Goal: Task Accomplishment & Management: Complete application form

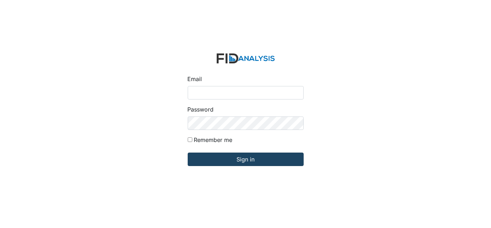
type input "[EMAIL_ADDRESS][DOMAIN_NAME]"
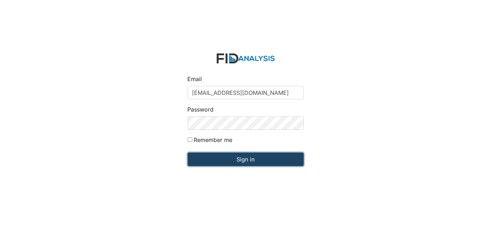
click at [213, 157] on input "Sign in" at bounding box center [246, 158] width 116 height 13
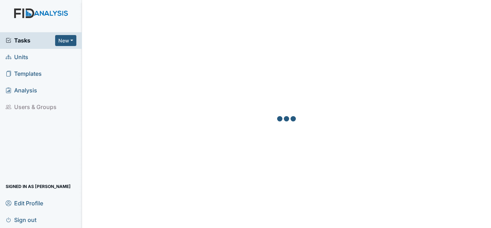
click at [19, 59] on span "Units" at bounding box center [17, 57] width 23 height 11
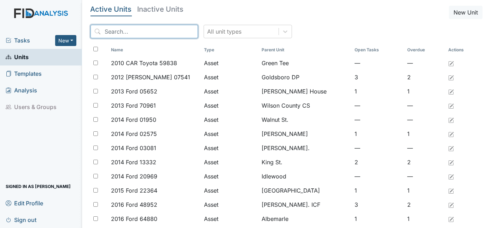
click at [140, 35] on input "search" at bounding box center [145, 31] width 108 height 13
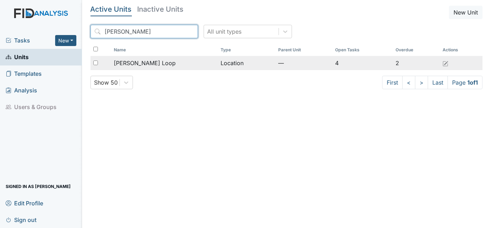
type input "mckee"
click at [153, 63] on div "[PERSON_NAME] Loop" at bounding box center [164, 63] width 101 height 8
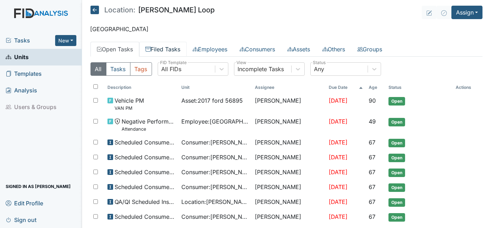
click at [165, 49] on link "Filed Tasks" at bounding box center [162, 49] width 47 height 15
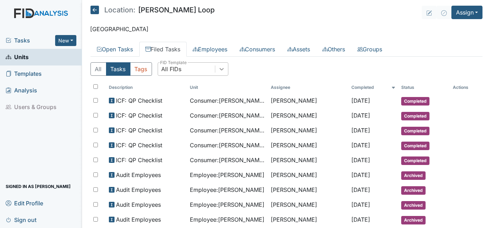
click at [222, 72] on div at bounding box center [221, 69] width 13 height 13
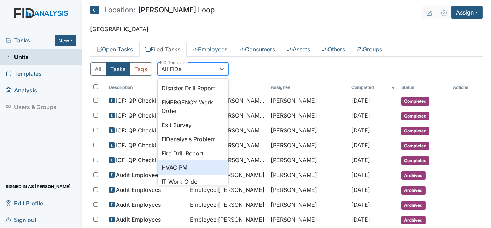
scroll to position [96, 0]
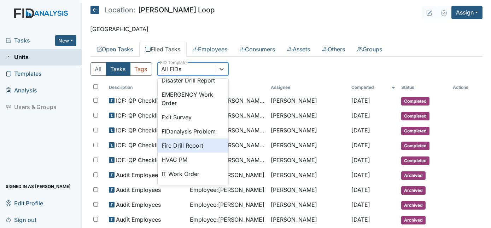
click at [186, 152] on div "Fire Drill Report" at bounding box center [193, 145] width 71 height 14
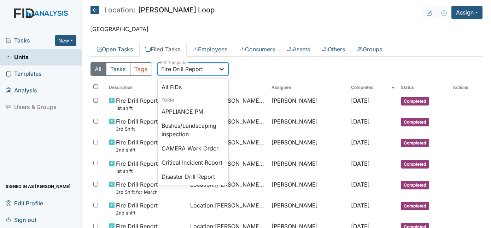
click at [221, 67] on icon at bounding box center [221, 68] width 7 height 7
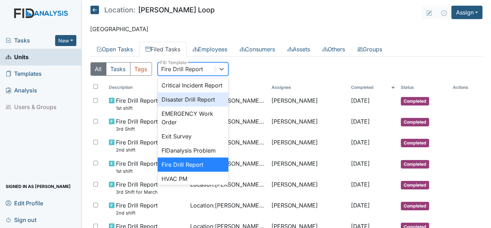
click at [192, 104] on div "Disaster Drill Report" at bounding box center [193, 99] width 71 height 14
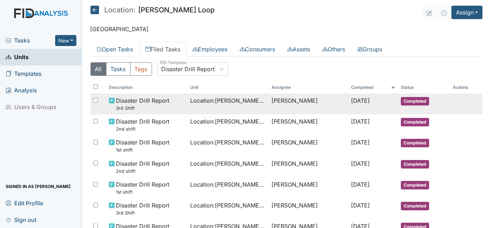
click at [193, 102] on span "Location : McKeel Loop" at bounding box center [228, 100] width 76 height 8
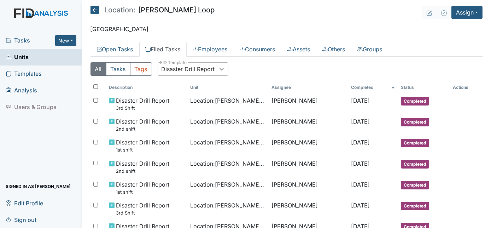
click at [221, 69] on icon at bounding box center [222, 69] width 4 height 2
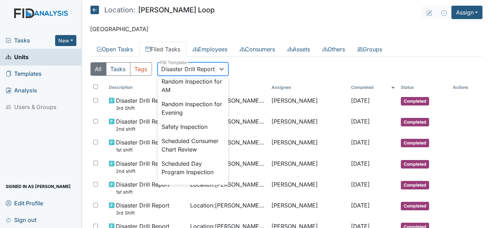
scroll to position [671, 0]
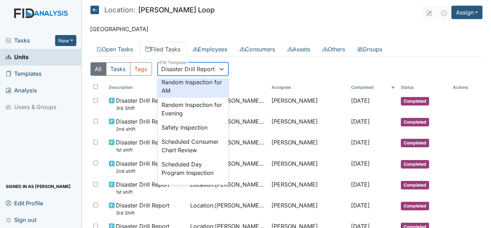
click at [199, 98] on div "Random Inspection for AM" at bounding box center [193, 86] width 71 height 23
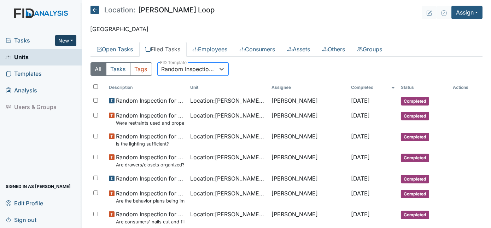
click at [66, 41] on button "New" at bounding box center [65, 40] width 21 height 11
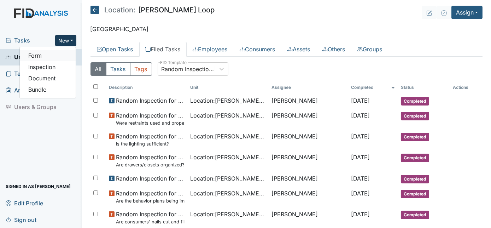
click at [56, 57] on link "Form" at bounding box center [48, 55] width 56 height 11
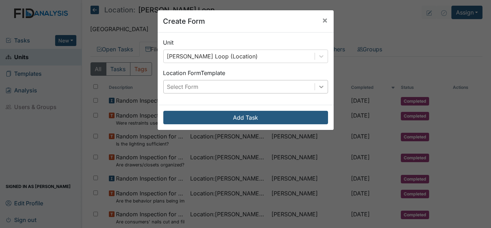
click at [322, 88] on icon at bounding box center [321, 86] width 7 height 7
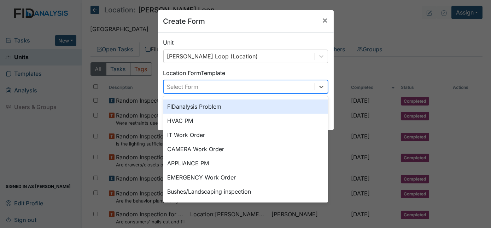
scroll to position [0, 0]
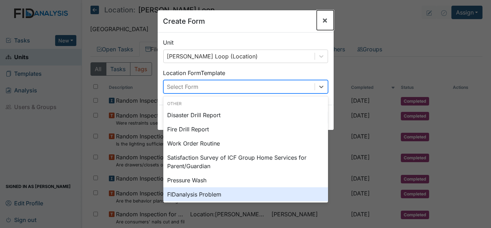
click at [323, 19] on span "×" at bounding box center [326, 20] width 6 height 10
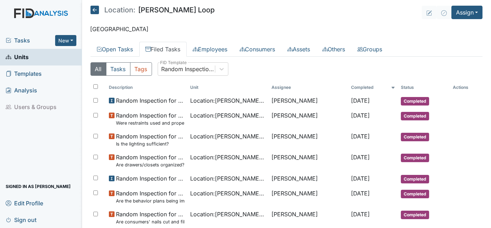
click at [54, 54] on link "Units" at bounding box center [41, 57] width 82 height 17
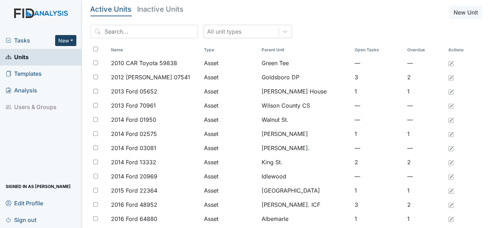
click at [74, 40] on button "New" at bounding box center [65, 40] width 21 height 11
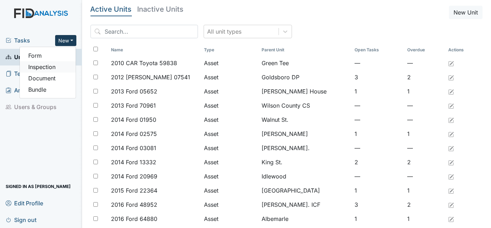
click at [55, 70] on link "Inspection" at bounding box center [48, 66] width 56 height 11
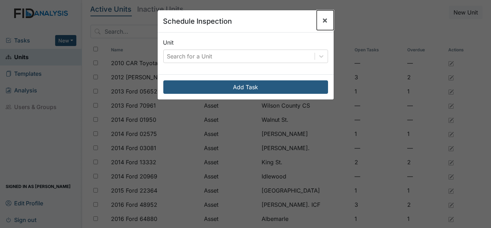
click at [323, 20] on span "×" at bounding box center [326, 20] width 6 height 10
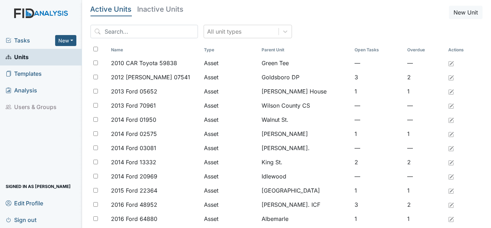
click at [35, 57] on link "Units" at bounding box center [41, 57] width 82 height 17
click at [115, 30] on input "search" at bounding box center [145, 31] width 108 height 13
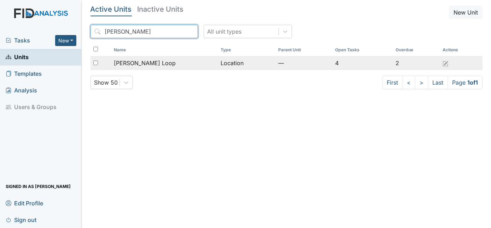
type input "McKeel"
click at [160, 65] on div "[PERSON_NAME] Loop" at bounding box center [164, 63] width 101 height 8
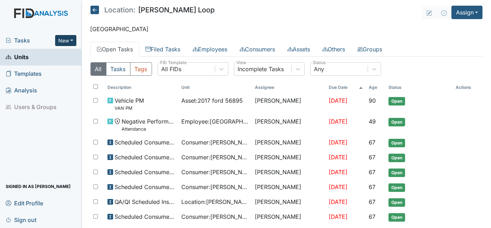
click at [70, 40] on button "New" at bounding box center [65, 40] width 21 height 11
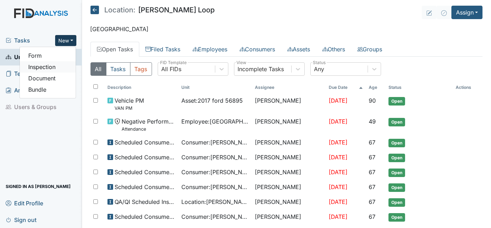
click at [57, 68] on link "Inspection" at bounding box center [48, 66] width 56 height 11
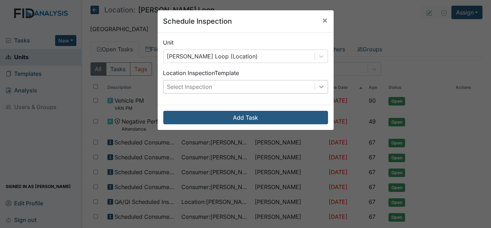
click at [318, 88] on icon at bounding box center [321, 86] width 7 height 7
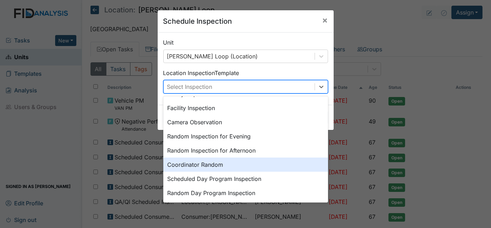
scroll to position [64, 0]
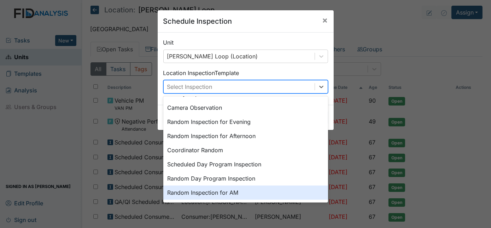
click at [230, 190] on div "Random Inspection for AM" at bounding box center [245, 192] width 165 height 14
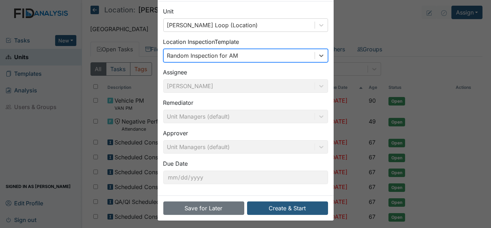
scroll to position [33, 0]
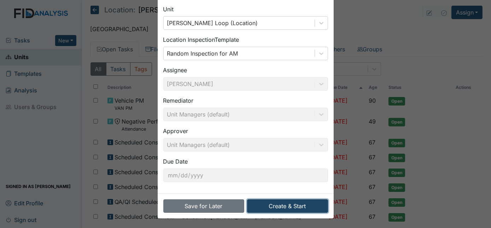
click at [266, 206] on button "Create & Start" at bounding box center [287, 205] width 81 height 13
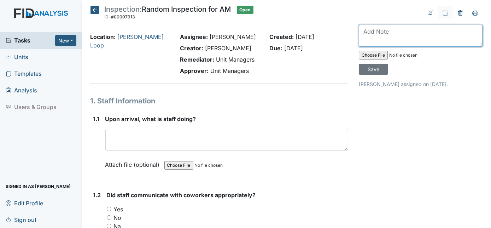
click at [363, 33] on textarea at bounding box center [421, 36] width 124 height 22
type textarea "Completed 26th"
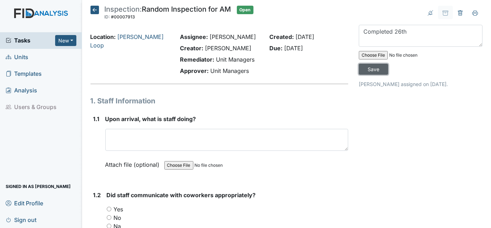
click at [388, 64] on input "Save" at bounding box center [373, 69] width 29 height 11
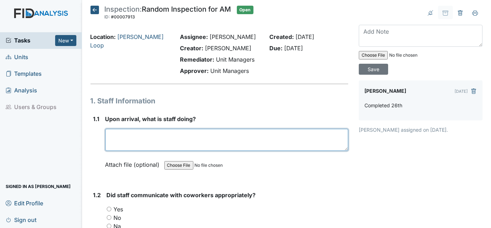
click at [116, 139] on textarea at bounding box center [226, 140] width 243 height 22
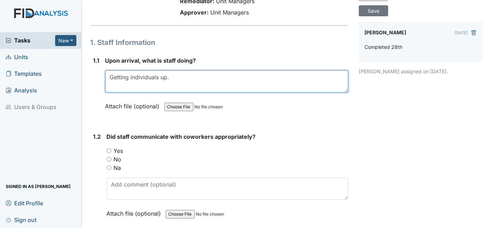
scroll to position [96, 0]
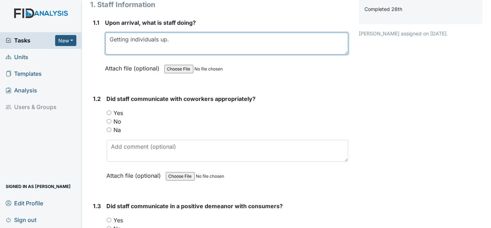
type textarea "Getting individuals up."
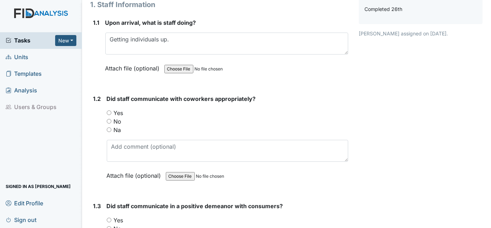
click at [108, 112] on input "Yes" at bounding box center [109, 112] width 5 height 5
radio input "true"
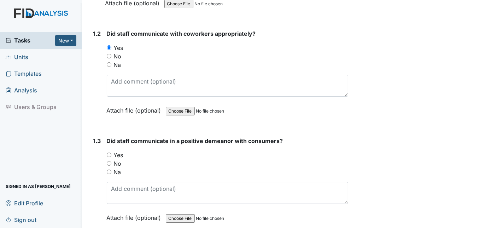
scroll to position [193, 0]
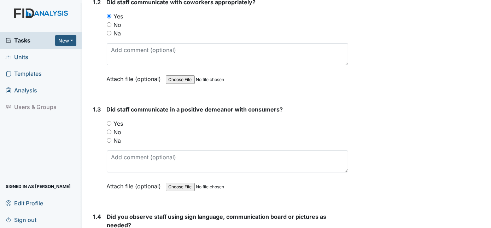
click at [109, 122] on input "Yes" at bounding box center [109, 123] width 5 height 5
radio input "true"
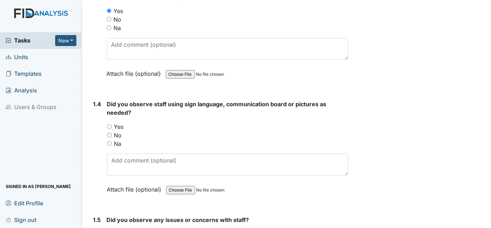
scroll to position [322, 0]
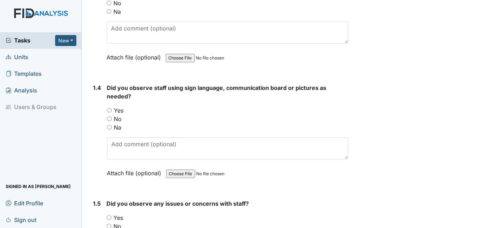
click at [110, 108] on input "Yes" at bounding box center [109, 110] width 5 height 5
radio input "true"
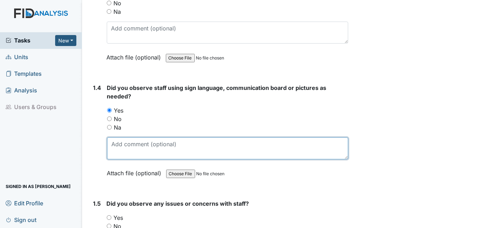
click at [123, 144] on textarea at bounding box center [228, 148] width 242 height 22
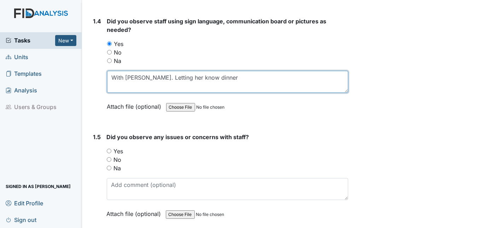
scroll to position [386, 0]
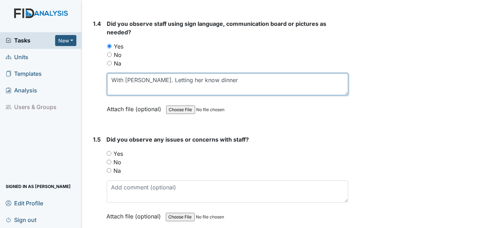
type textarea "With Ashley. Letting her know dinner"
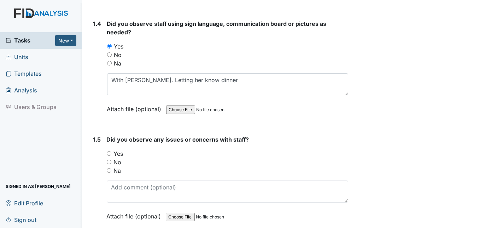
click at [108, 160] on input "No" at bounding box center [109, 162] width 5 height 5
radio input "true"
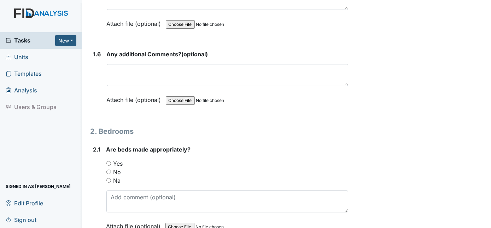
scroll to position [579, 0]
click at [108, 160] on input "Yes" at bounding box center [108, 162] width 5 height 5
radio input "true"
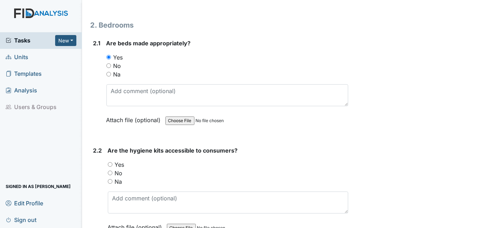
scroll to position [726, 0]
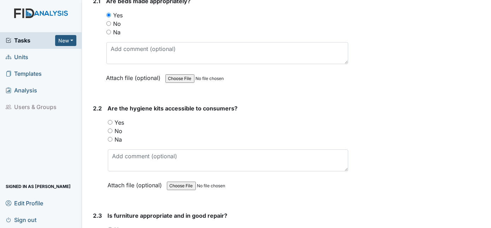
click at [110, 120] on input "Yes" at bounding box center [110, 122] width 5 height 5
radio input "true"
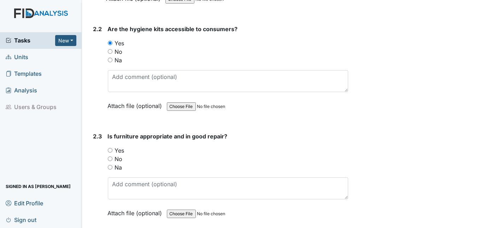
scroll to position [808, 0]
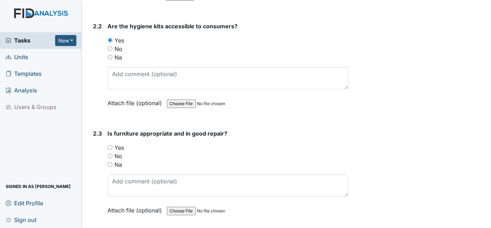
click at [111, 145] on input "Yes" at bounding box center [110, 147] width 5 height 5
radio input "true"
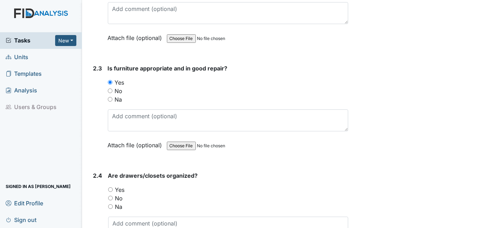
scroll to position [911, 0]
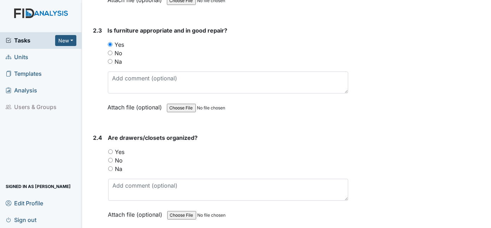
click at [110, 166] on input "Na" at bounding box center [110, 168] width 5 height 5
radio input "true"
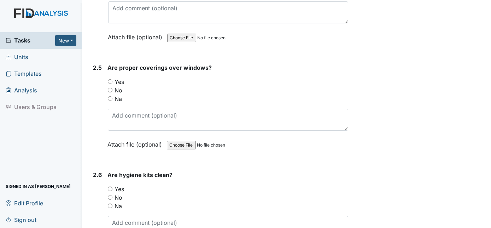
scroll to position [1089, 0]
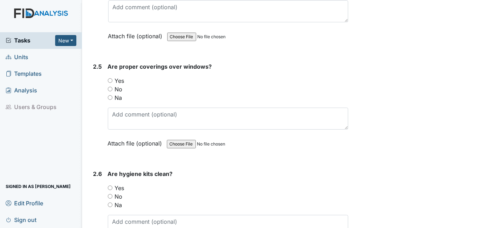
click at [113, 76] on div "Yes" at bounding box center [228, 80] width 241 height 8
click at [110, 78] on input "Yes" at bounding box center [110, 80] width 5 height 5
radio input "true"
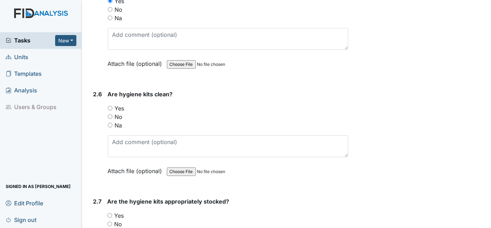
scroll to position [1177, 0]
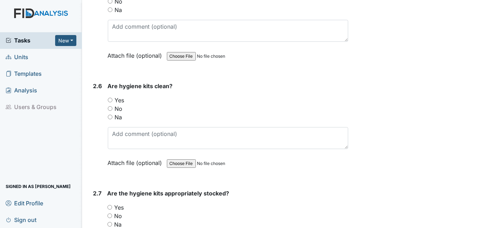
click at [111, 113] on div "Na" at bounding box center [228, 117] width 241 height 8
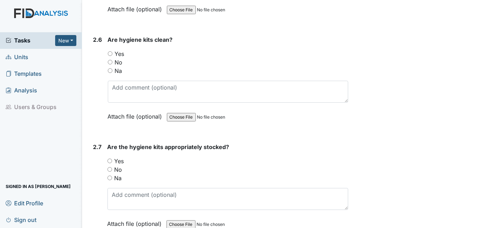
scroll to position [1225, 0]
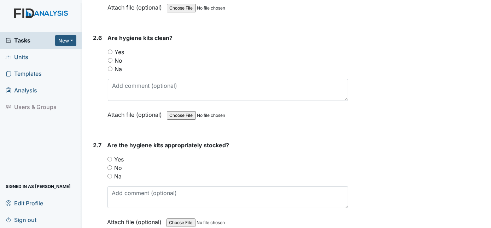
click at [110, 157] on input "Yes" at bounding box center [110, 159] width 5 height 5
radio input "true"
click at [108, 66] on input "Na" at bounding box center [110, 68] width 5 height 5
radio input "true"
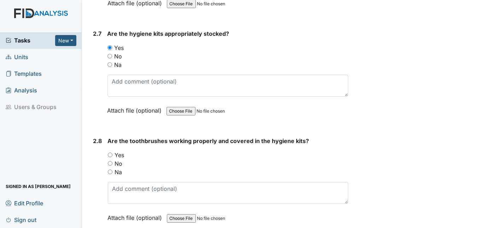
scroll to position [1337, 0]
click at [110, 169] on input "Na" at bounding box center [110, 171] width 5 height 5
radio input "true"
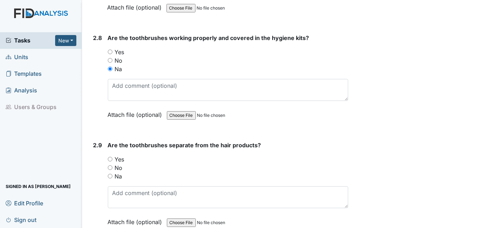
scroll to position [1466, 0]
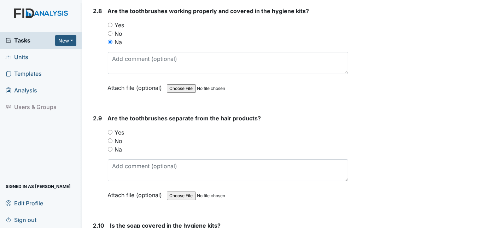
click at [111, 130] on input "Yes" at bounding box center [110, 132] width 5 height 5
radio input "true"
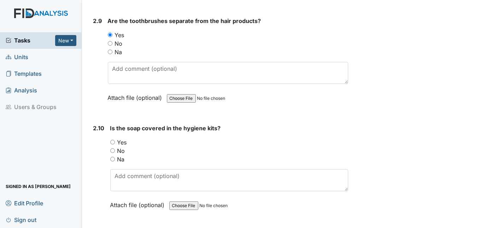
scroll to position [1564, 0]
click at [112, 157] on input "Na" at bounding box center [112, 159] width 5 height 5
radio input "true"
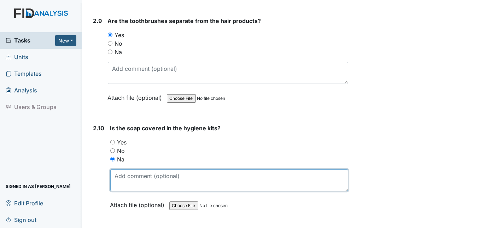
click at [125, 174] on textarea at bounding box center [229, 180] width 238 height 22
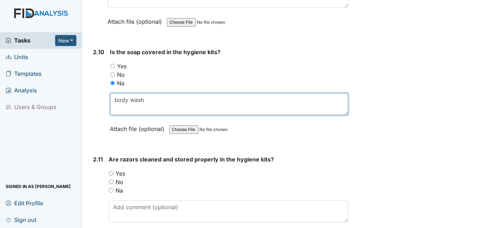
scroll to position [1640, 0]
type textarea "body wash"
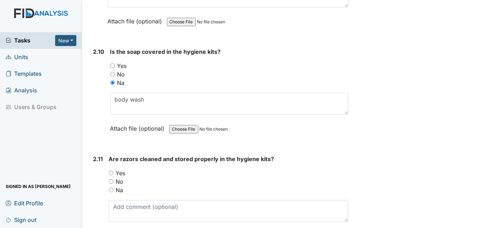
click at [110, 187] on input "Na" at bounding box center [111, 189] width 5 height 5
radio input "true"
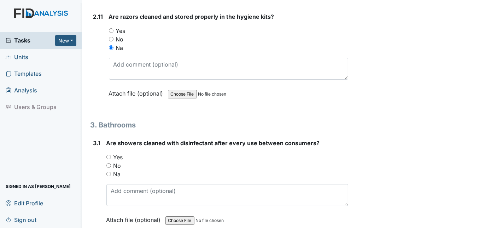
scroll to position [1787, 0]
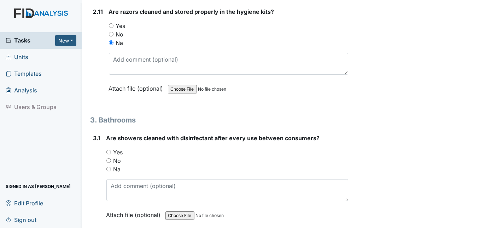
click at [106, 150] on input "Yes" at bounding box center [108, 152] width 5 height 5
radio input "true"
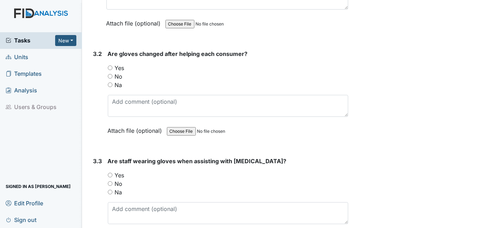
scroll to position [1979, 0]
click at [109, 65] on input "Yes" at bounding box center [110, 67] width 5 height 5
radio input "true"
click at [111, 172] on input "Yes" at bounding box center [110, 174] width 5 height 5
radio input "true"
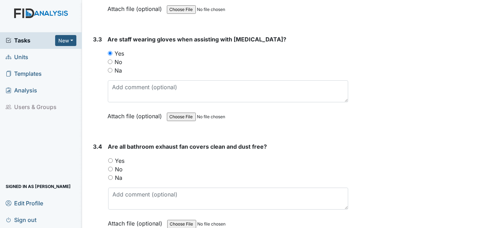
scroll to position [2118, 0]
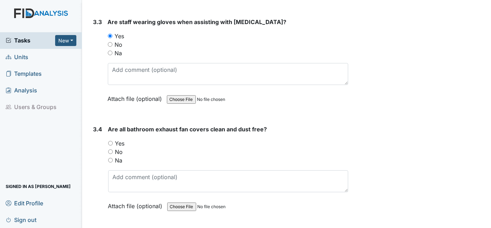
click at [110, 141] on input "Yes" at bounding box center [110, 143] width 5 height 5
radio input "true"
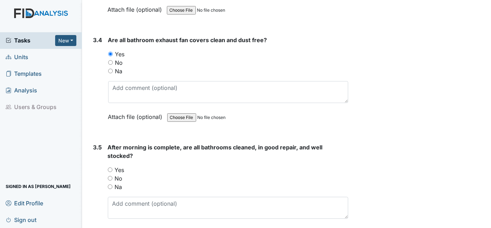
scroll to position [2219, 0]
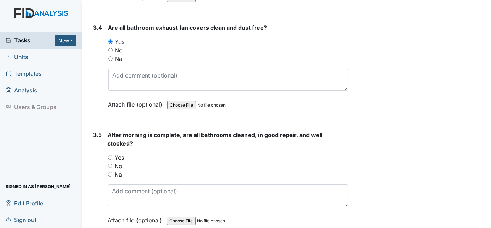
click at [110, 155] on input "Yes" at bounding box center [110, 157] width 5 height 5
radio input "true"
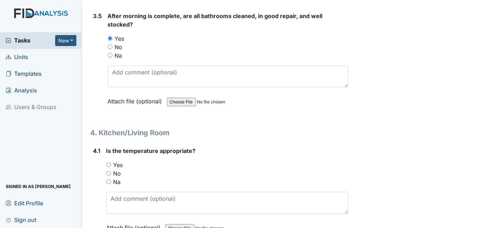
scroll to position [2340, 0]
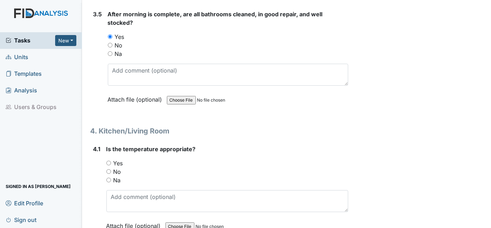
click at [107, 161] on input "Yes" at bounding box center [108, 163] width 5 height 5
radio input "true"
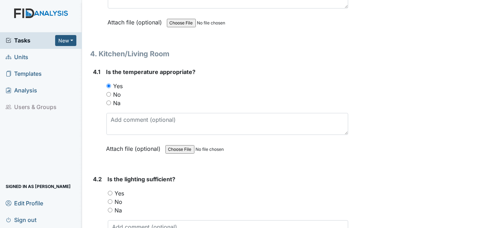
scroll to position [2425, 0]
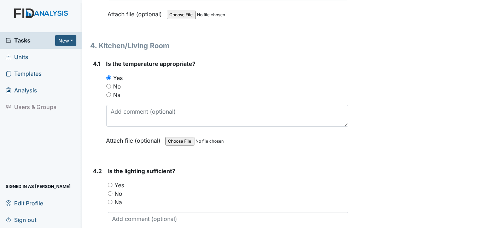
click at [110, 183] on input "Yes" at bounding box center [110, 185] width 5 height 5
radio input "true"
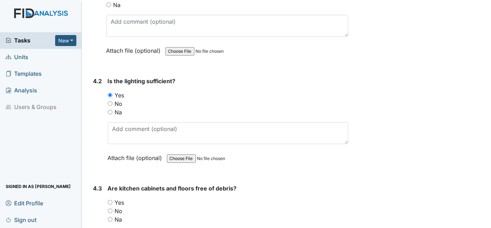
scroll to position [2525, 0]
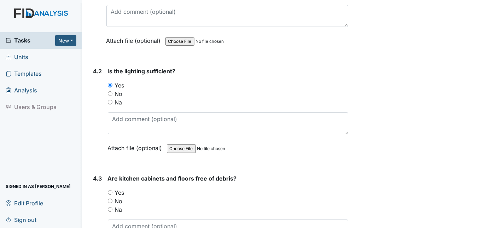
click at [111, 190] on input "Yes" at bounding box center [110, 192] width 5 height 5
radio input "true"
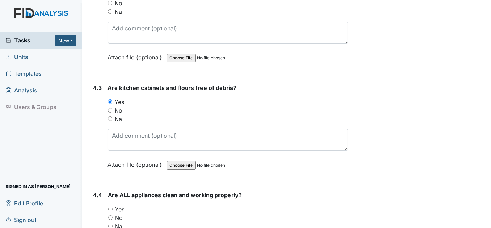
scroll to position [2625, 0]
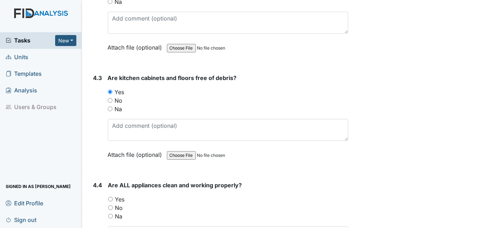
click at [111, 197] on input "Yes" at bounding box center [110, 199] width 5 height 5
radio input "true"
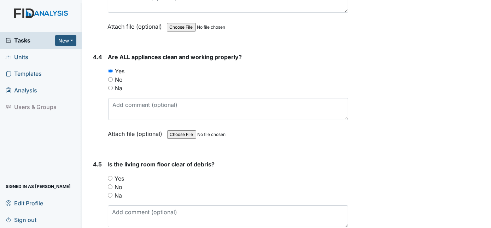
scroll to position [2753, 0]
click at [111, 175] on input "Yes" at bounding box center [110, 177] width 5 height 5
radio input "true"
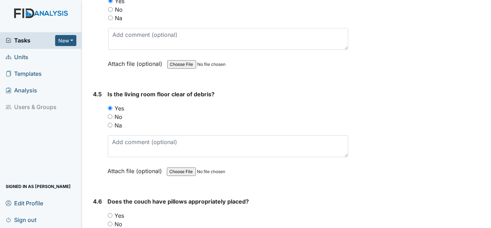
scroll to position [2825, 0]
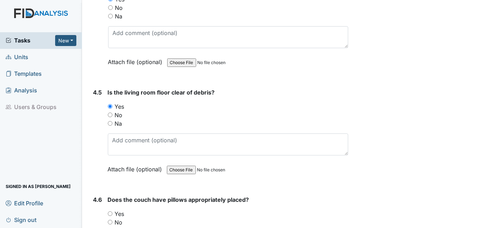
click at [109, 227] on input "Na" at bounding box center [110, 230] width 5 height 5
radio input "true"
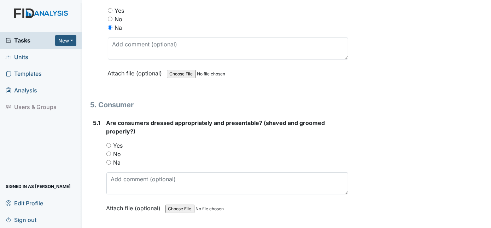
scroll to position [3028, 0]
click at [108, 143] on input "Yes" at bounding box center [108, 145] width 5 height 5
radio input "true"
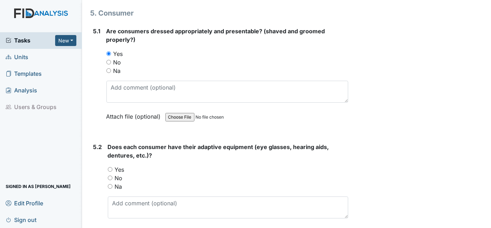
scroll to position [3120, 0]
click at [110, 167] on input "Yes" at bounding box center [110, 169] width 5 height 5
radio input "true"
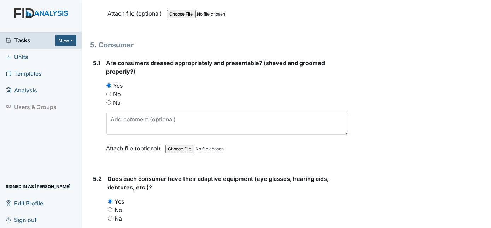
scroll to position [3216, 0]
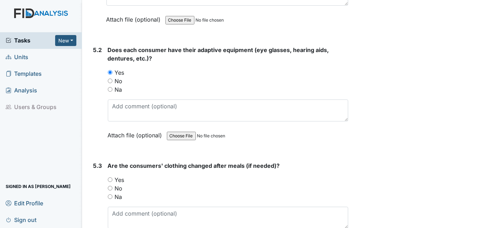
click at [110, 177] on input "Yes" at bounding box center [110, 179] width 5 height 5
radio input "true"
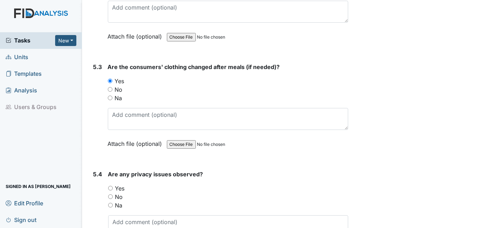
scroll to position [3313, 0]
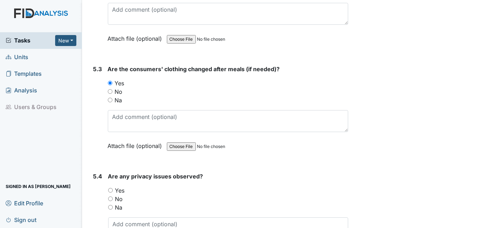
click at [111, 205] on input "Na" at bounding box center [110, 207] width 5 height 5
radio input "true"
click at [111, 196] on input "No" at bounding box center [110, 198] width 5 height 5
radio input "true"
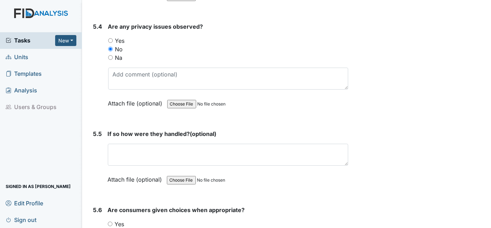
scroll to position [3474, 0]
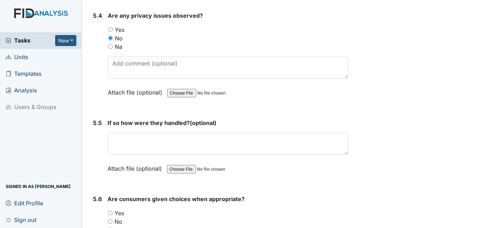
click at [108, 210] on input "Yes" at bounding box center [110, 212] width 5 height 5
radio input "true"
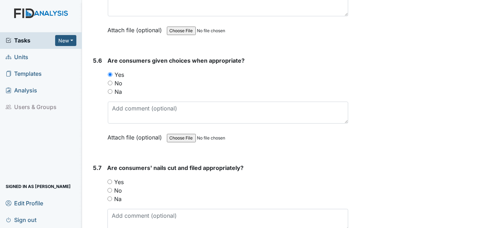
scroll to position [3634, 0]
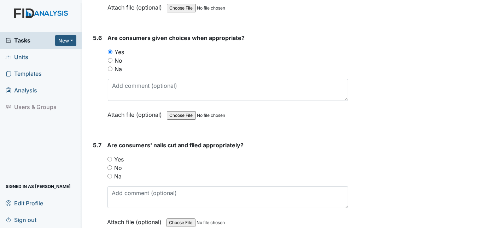
click at [110, 157] on input "Yes" at bounding box center [110, 159] width 5 height 5
radio input "true"
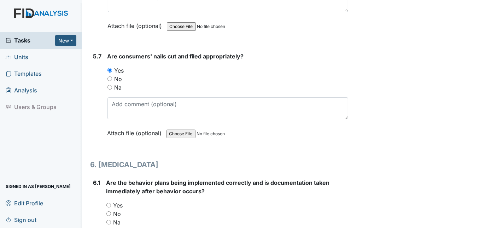
scroll to position [3731, 0]
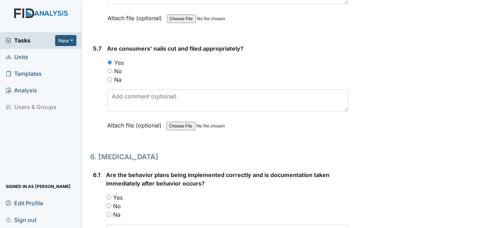
click at [109, 212] on input "Na" at bounding box center [108, 214] width 5 height 5
radio input "true"
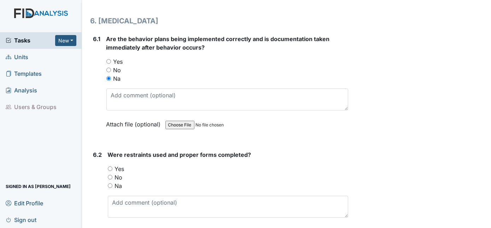
scroll to position [3892, 0]
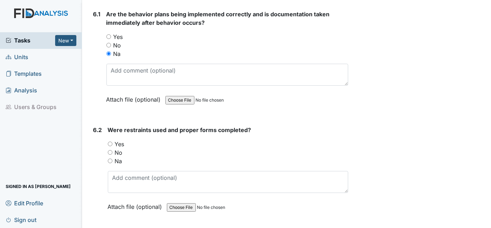
click at [110, 158] on input "Na" at bounding box center [110, 160] width 5 height 5
radio input "true"
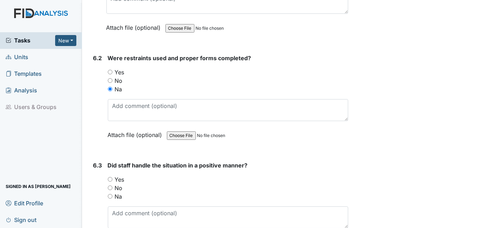
scroll to position [3956, 0]
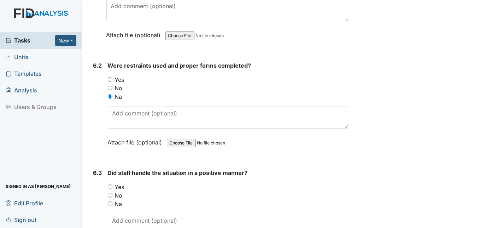
click at [110, 201] on input "Na" at bounding box center [110, 203] width 5 height 5
radio input "true"
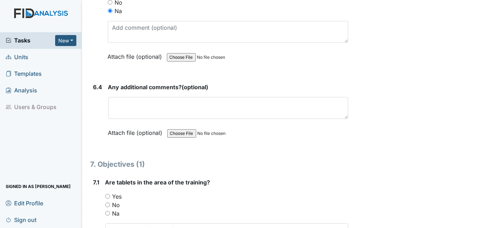
scroll to position [4149, 0]
click at [108, 194] on input "Yes" at bounding box center [107, 196] width 5 height 5
radio input "true"
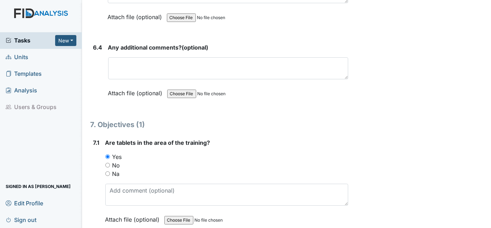
scroll to position [4245, 0]
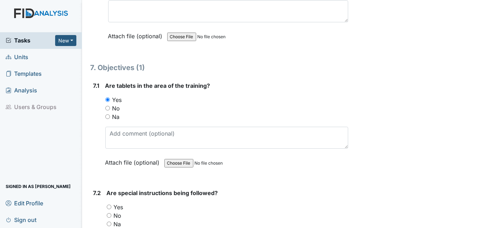
click at [110, 204] on input "Yes" at bounding box center [109, 206] width 5 height 5
radio input "true"
click at [108, 221] on input "Na" at bounding box center [109, 223] width 5 height 5
radio input "true"
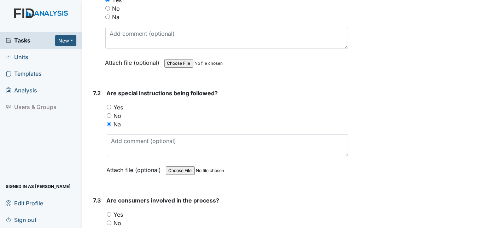
scroll to position [4342, 0]
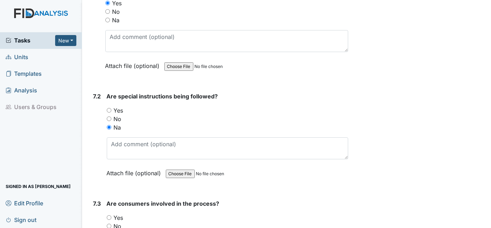
click at [109, 215] on input "Yes" at bounding box center [109, 217] width 5 height 5
radio input "true"
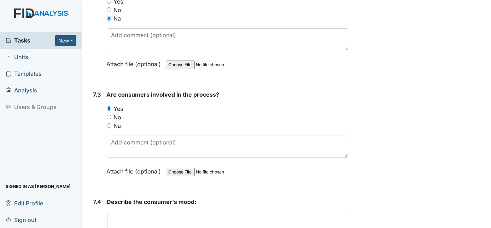
scroll to position [4471, 0]
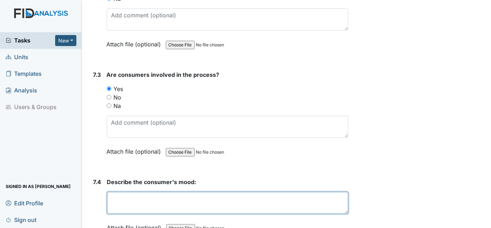
click at [110, 192] on textarea at bounding box center [228, 203] width 242 height 22
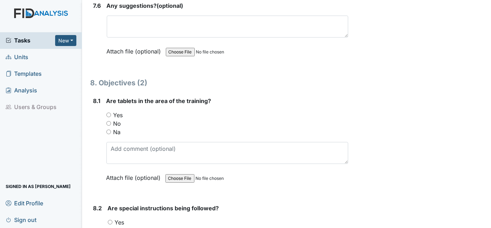
scroll to position [4792, 0]
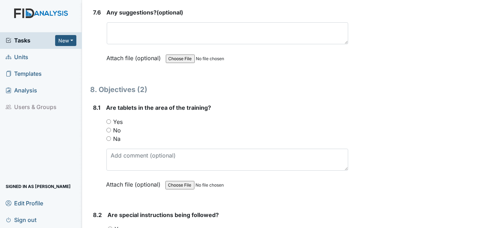
type textarea "Good"
click at [108, 119] on input "Yes" at bounding box center [108, 121] width 5 height 5
radio input "true"
click at [111, 226] on input "Yes" at bounding box center [110, 228] width 5 height 5
radio input "true"
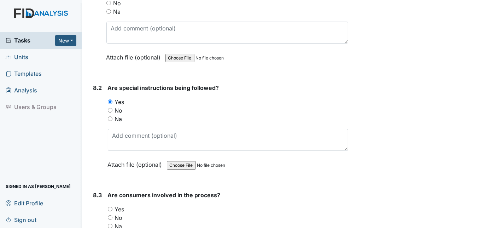
scroll to position [4953, 0]
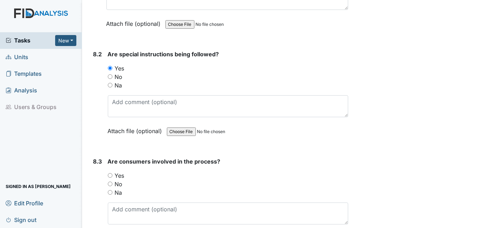
click at [111, 173] on input "Yes" at bounding box center [110, 175] width 5 height 5
radio input "true"
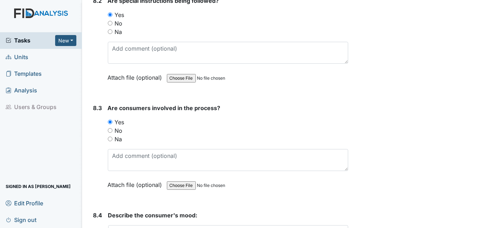
scroll to position [5017, 0]
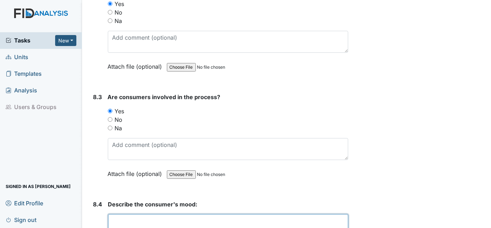
click at [145, 214] on textarea at bounding box center [228, 225] width 241 height 22
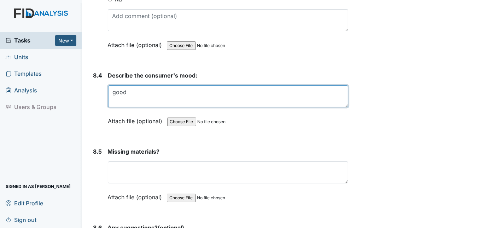
scroll to position [5147, 0]
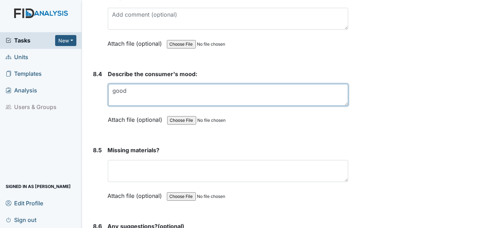
type textarea "good"
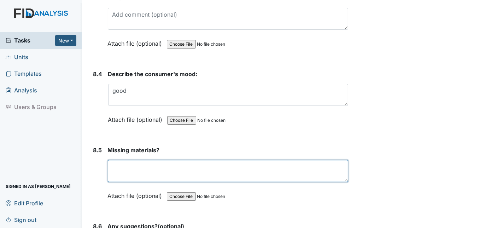
click at [148, 160] on textarea at bounding box center [228, 171] width 241 height 22
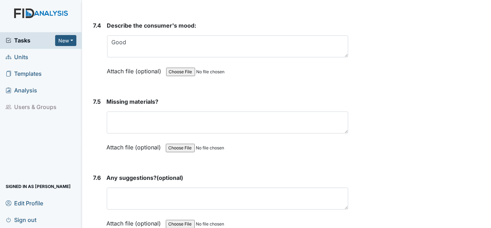
scroll to position [4625, 0]
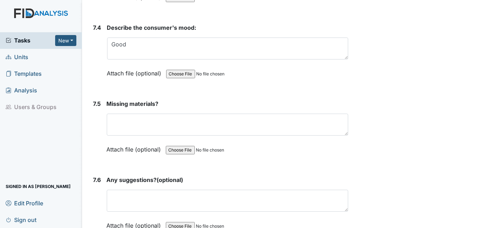
type textarea "no"
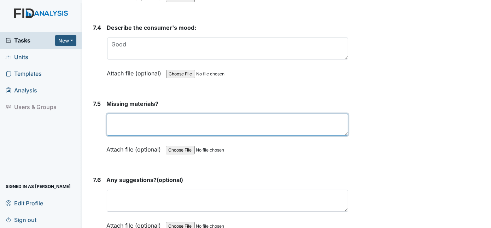
click at [125, 114] on textarea at bounding box center [228, 125] width 242 height 22
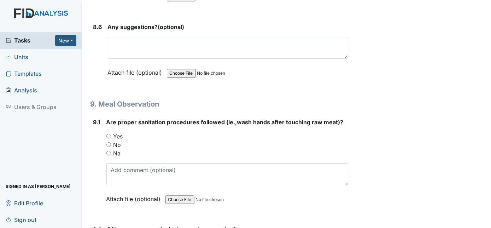
scroll to position [5347, 0]
type textarea "no"
click at [110, 133] on input "Yes" at bounding box center [108, 135] width 5 height 5
radio input "true"
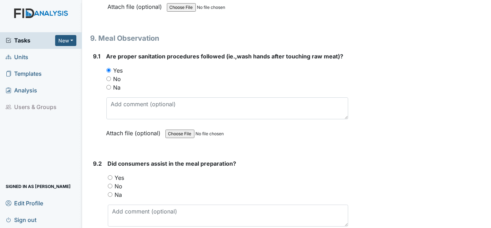
scroll to position [5412, 0]
click at [111, 175] on input "Yes" at bounding box center [110, 177] width 5 height 5
radio input "true"
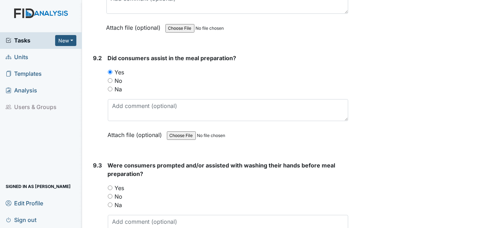
scroll to position [5518, 0]
click at [111, 185] on input "Yes" at bounding box center [110, 187] width 5 height 5
radio input "true"
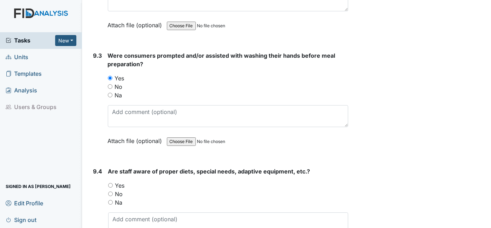
scroll to position [5628, 0]
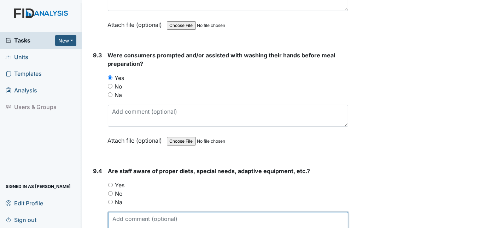
click at [132, 212] on textarea at bounding box center [228, 223] width 241 height 22
type textarea "went over diet"
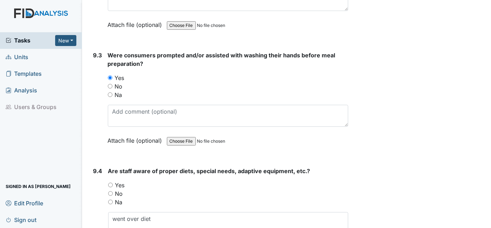
click at [111, 183] on input "Yes" at bounding box center [110, 185] width 5 height 5
click at [158, 212] on textarea "went over diet" at bounding box center [228, 223] width 241 height 22
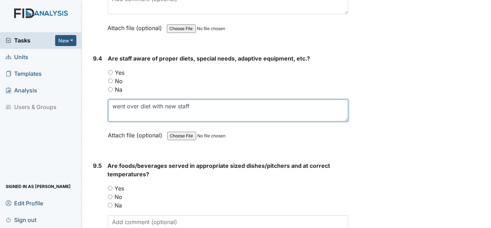
scroll to position [5756, 0]
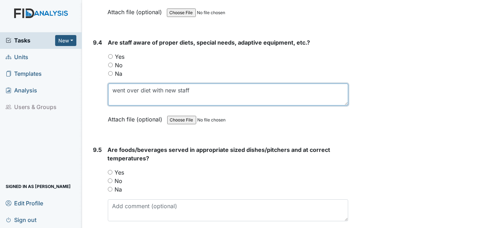
type textarea "went over diet with new staff"
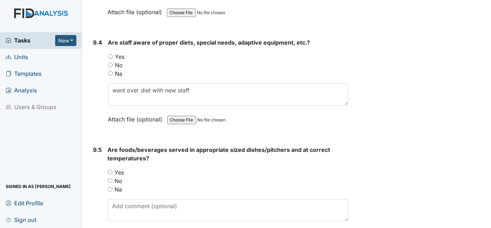
click at [111, 170] on input "Yes" at bounding box center [110, 172] width 5 height 5
radio input "true"
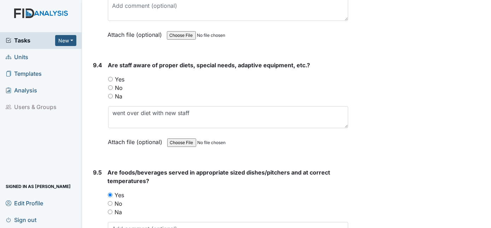
scroll to position [5724, 0]
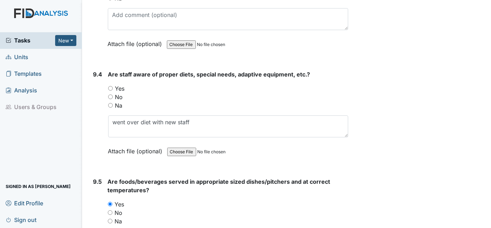
click at [110, 86] on input "Yes" at bounding box center [110, 88] width 5 height 5
radio input "true"
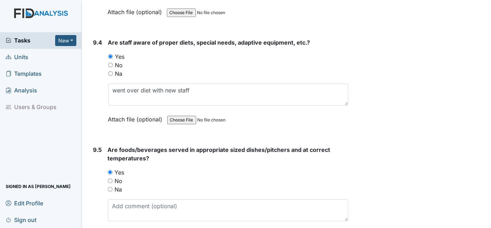
scroll to position [5885, 0]
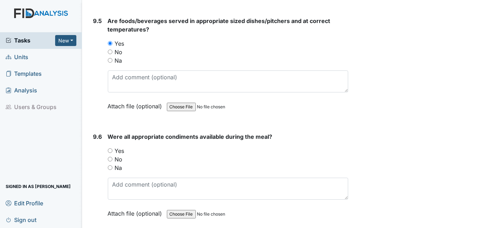
click at [106, 133] on div "9.6 Were all appropriate condiments available during the meal? You must select …" at bounding box center [220, 180] width 258 height 96
click at [109, 165] on input "Na" at bounding box center [110, 167] width 5 height 5
radio input "true"
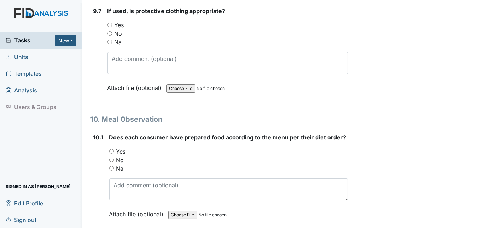
scroll to position [6078, 0]
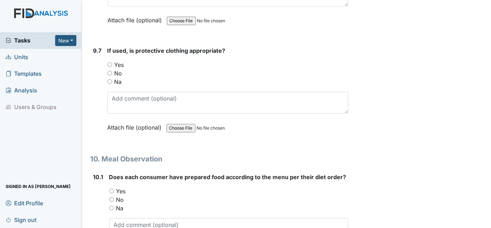
click at [110, 189] on input "Yes" at bounding box center [111, 191] width 5 height 5
radio input "true"
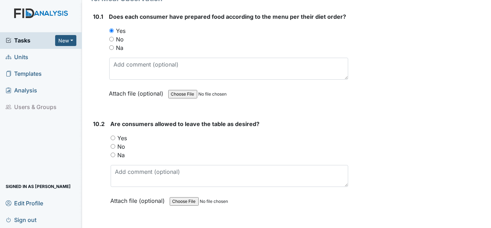
scroll to position [6238, 0]
click at [112, 135] on input "Yes" at bounding box center [113, 137] width 5 height 5
radio input "true"
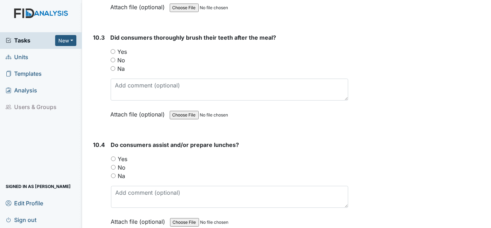
scroll to position [6367, 0]
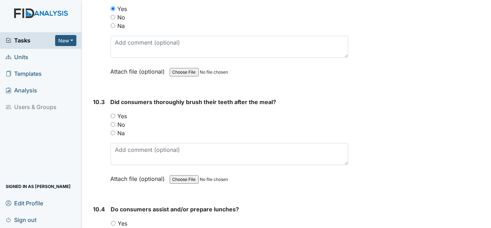
click at [112, 114] on input "Yes" at bounding box center [113, 116] width 5 height 5
radio input "true"
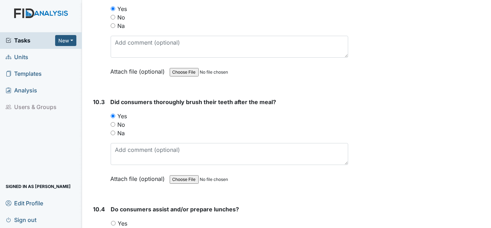
type textarea "2"
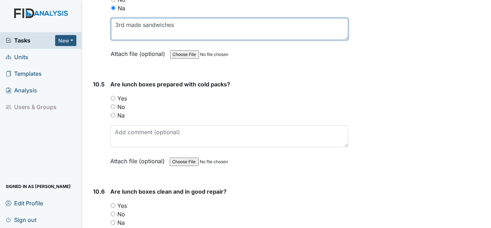
scroll to position [6618, 0]
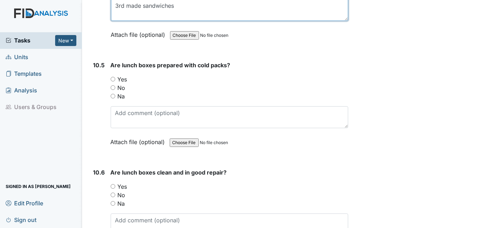
type textarea "3rd made sandwiches"
click at [114, 77] on input "Yes" at bounding box center [113, 79] width 5 height 5
radio input "true"
click at [112, 184] on input "Yes" at bounding box center [113, 186] width 5 height 5
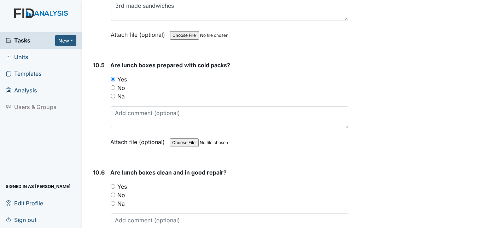
radio input "true"
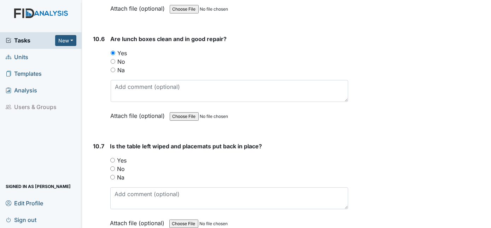
scroll to position [6747, 0]
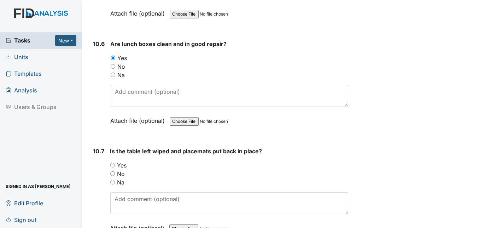
click at [112, 163] on input "Yes" at bounding box center [112, 165] width 5 height 5
radio input "true"
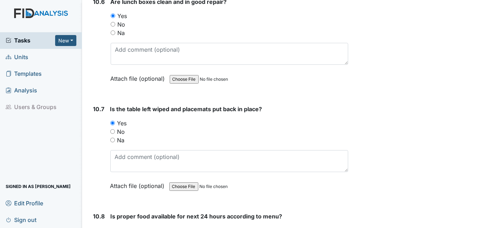
scroll to position [6811, 0]
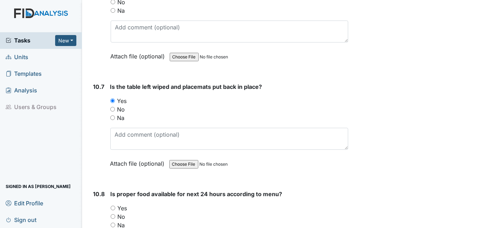
click at [113, 205] on input "Yes" at bounding box center [113, 207] width 5 height 5
radio input "true"
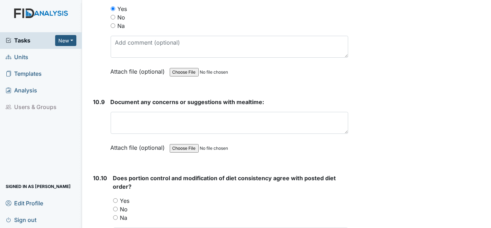
scroll to position [7004, 0]
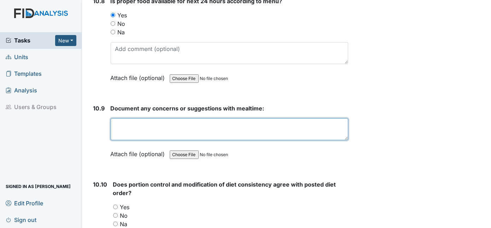
click at [130, 118] on textarea at bounding box center [230, 129] width 238 height 22
type textarea "training staff"
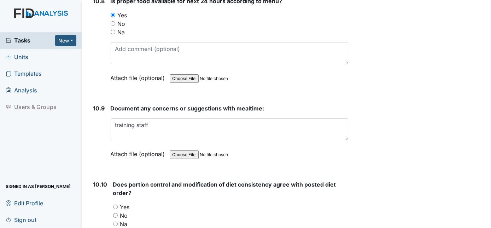
click at [114, 204] on input "Yes" at bounding box center [115, 206] width 5 height 5
radio input "true"
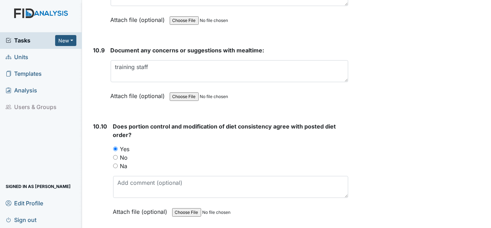
scroll to position [7100, 0]
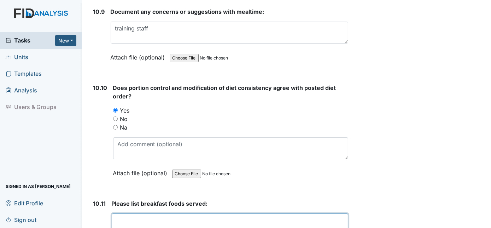
click at [146, 213] on textarea at bounding box center [230, 224] width 237 height 22
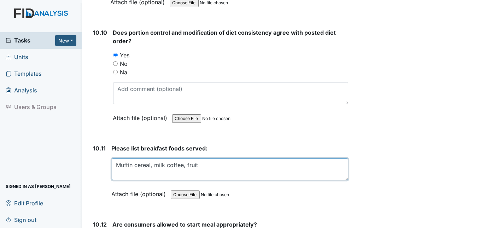
scroll to position [7229, 0]
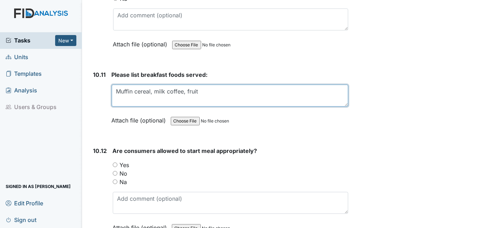
type textarea "Muffin cereal, milk coffee, fruit"
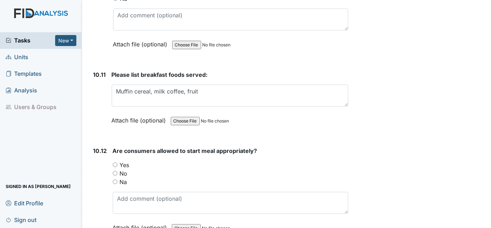
click at [116, 162] on input "Yes" at bounding box center [115, 164] width 5 height 5
radio input "true"
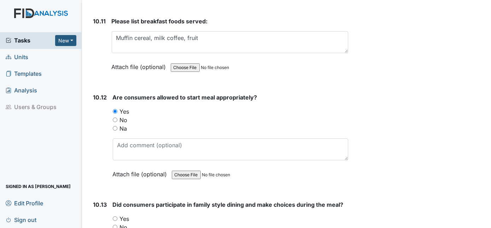
scroll to position [7293, 0]
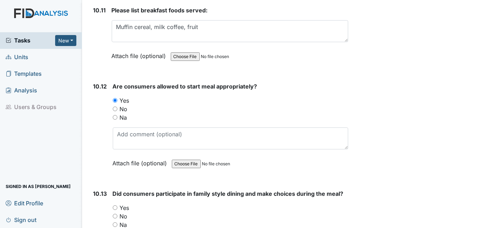
click at [114, 205] on input "Yes" at bounding box center [115, 207] width 5 height 5
radio input "true"
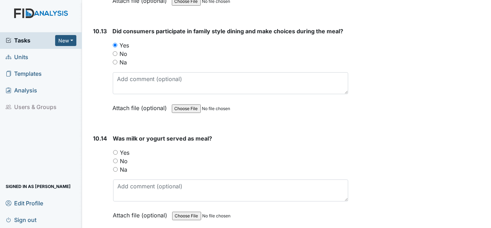
scroll to position [7486, 0]
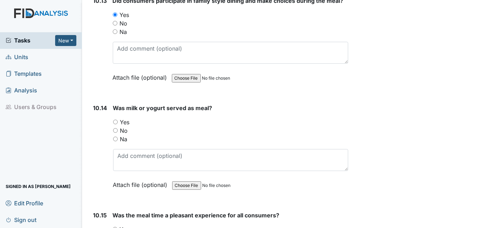
click at [113, 120] on input "Yes" at bounding box center [115, 122] width 5 height 5
radio input "true"
click at [116, 227] on input "Yes" at bounding box center [115, 229] width 5 height 5
radio input "true"
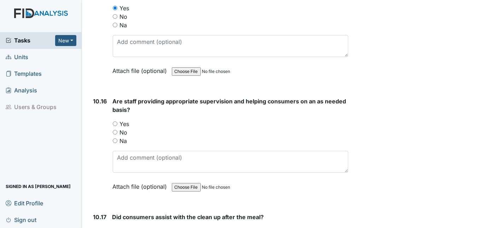
scroll to position [7711, 0]
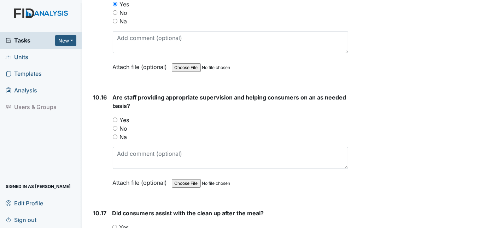
click at [115, 117] on input "Yes" at bounding box center [115, 119] width 5 height 5
radio input "true"
click at [116, 225] on input "Yes" at bounding box center [114, 227] width 5 height 5
radio input "true"
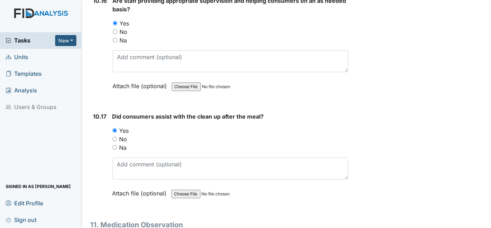
scroll to position [7840, 0]
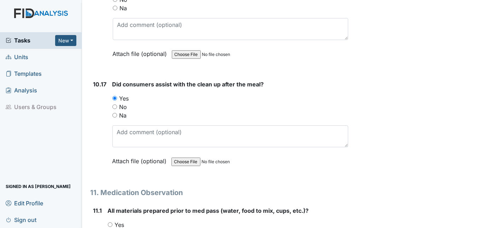
click at [109, 222] on input "Yes" at bounding box center [110, 224] width 5 height 5
radio input "true"
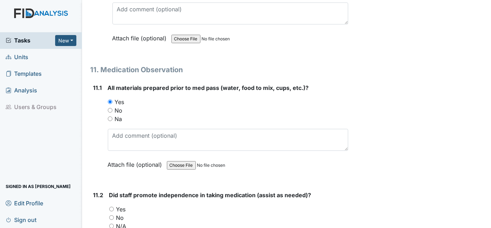
scroll to position [7963, 0]
click at [112, 206] on input "Yes" at bounding box center [111, 208] width 5 height 5
radio input "true"
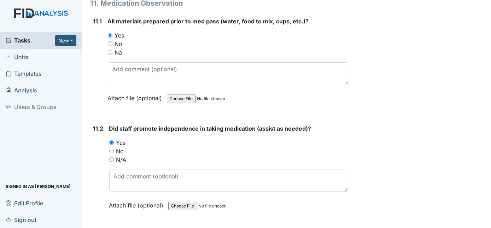
scroll to position [8059, 0]
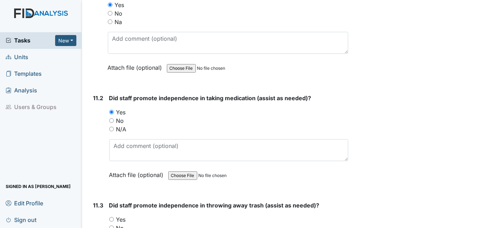
click at [112, 217] on input "Yes" at bounding box center [111, 219] width 5 height 5
radio input "true"
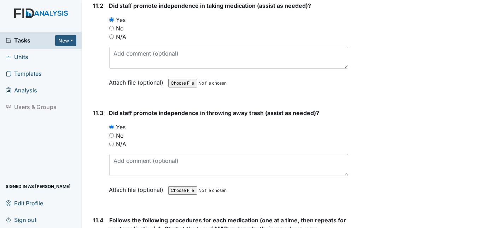
scroll to position [8156, 0]
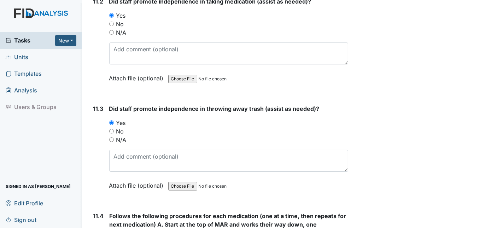
radio input "true"
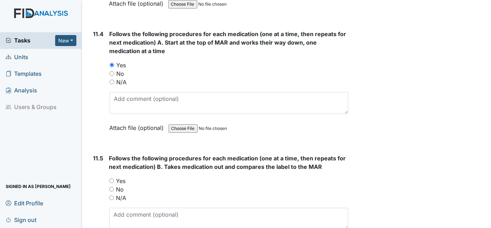
scroll to position [8349, 0]
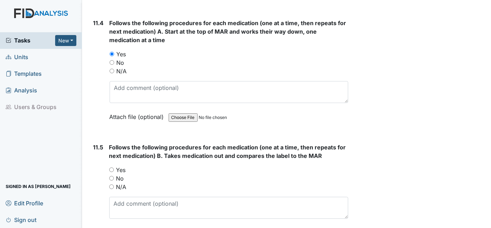
click at [109, 167] on input "Yes" at bounding box center [111, 169] width 5 height 5
radio input "true"
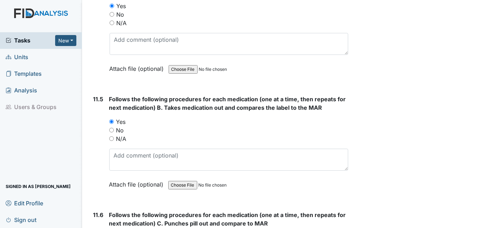
scroll to position [8413, 0]
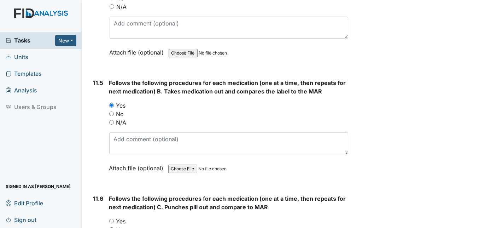
click at [112, 219] on input "Yes" at bounding box center [111, 221] width 5 height 5
radio input "true"
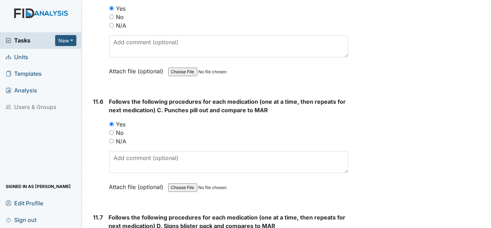
scroll to position [8510, 0]
radio input "true"
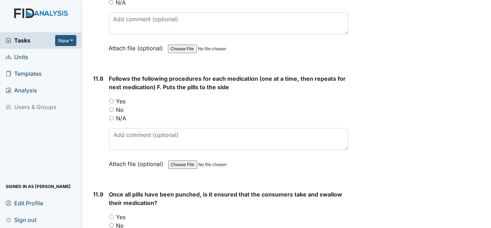
scroll to position [8767, 0]
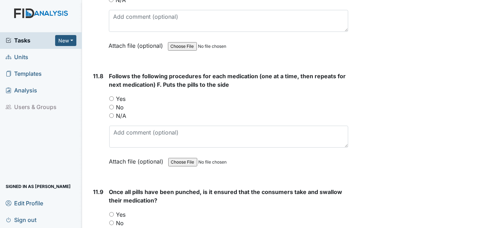
click at [110, 212] on input "Yes" at bounding box center [111, 214] width 5 height 5
radio input "true"
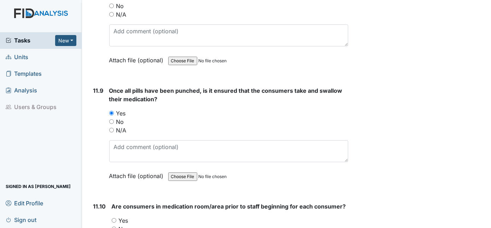
scroll to position [8928, 0]
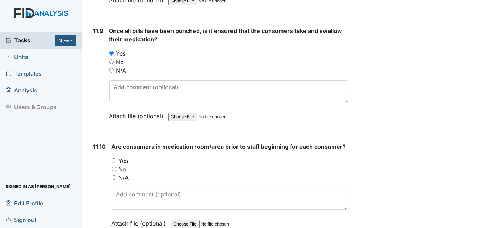
click at [115, 158] on input "Yes" at bounding box center [114, 160] width 5 height 5
radio input "true"
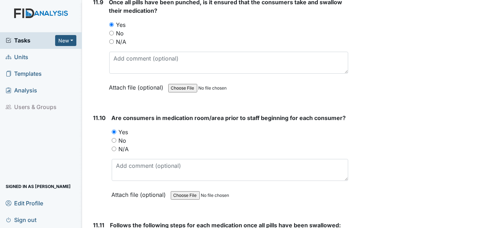
scroll to position [8960, 0]
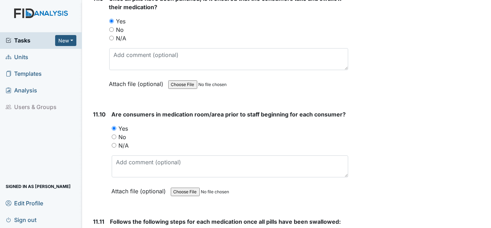
radio input "true"
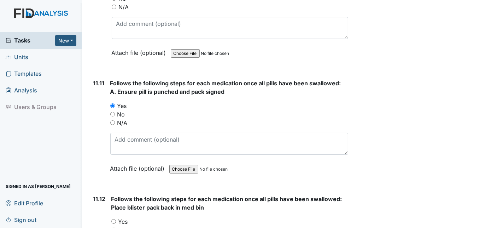
scroll to position [9121, 0]
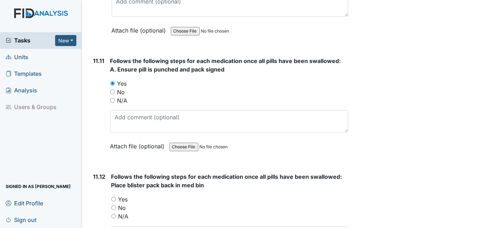
click at [113, 197] on input "Yes" at bounding box center [113, 199] width 5 height 5
radio input "true"
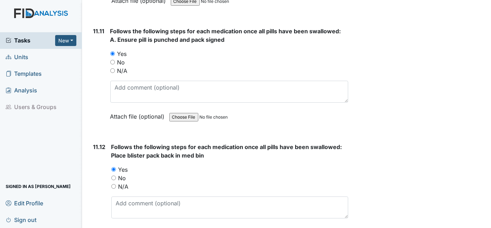
scroll to position [9249, 0]
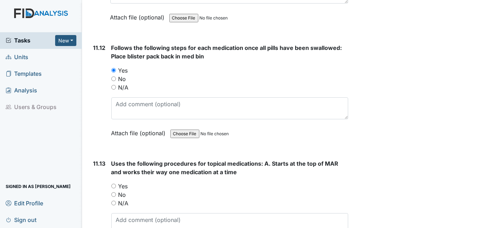
drag, startPoint x: 113, startPoint y: 132, endPoint x: 117, endPoint y: 134, distance: 4.1
click at [113, 184] on input "Yes" at bounding box center [113, 186] width 5 height 5
radio input "true"
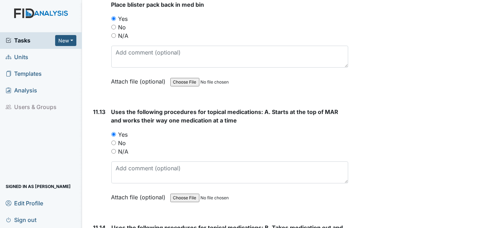
scroll to position [9346, 0]
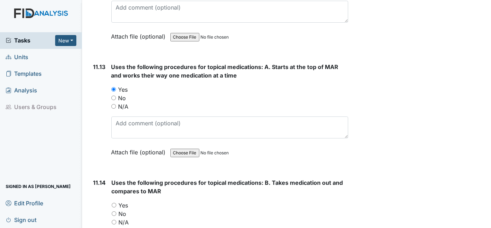
click at [114, 220] on input "N/A" at bounding box center [114, 222] width 5 height 5
radio input "true"
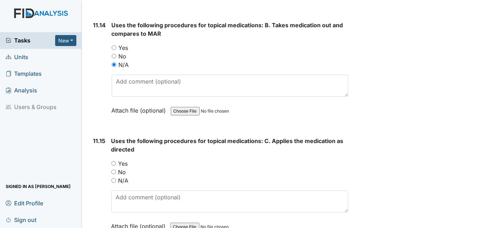
scroll to position [9506, 0]
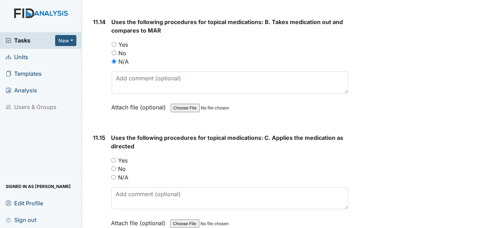
click at [113, 175] on input "N/A" at bounding box center [113, 177] width 5 height 5
radio input "true"
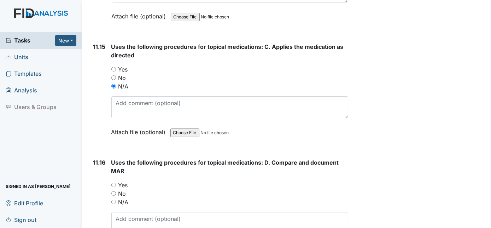
scroll to position [9571, 0]
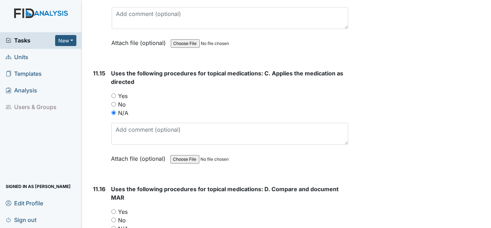
click at [114, 226] on input "N/A" at bounding box center [113, 228] width 5 height 5
radio input "true"
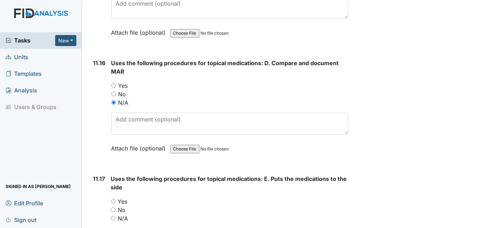
scroll to position [9700, 0]
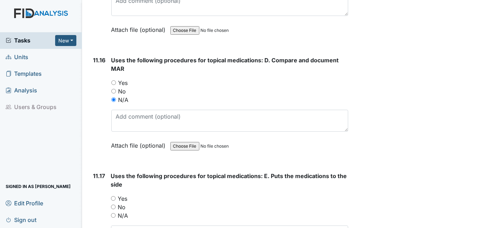
click at [115, 213] on input "N/A" at bounding box center [113, 215] width 5 height 5
radio input "true"
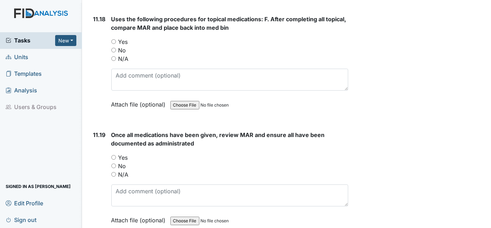
scroll to position [9973, 0]
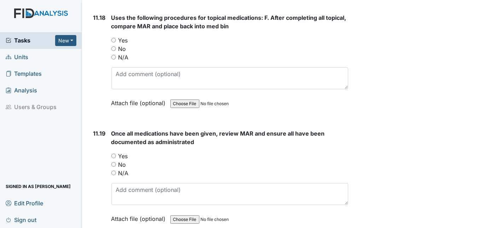
click at [114, 154] on input "Yes" at bounding box center [113, 156] width 5 height 5
radio input "true"
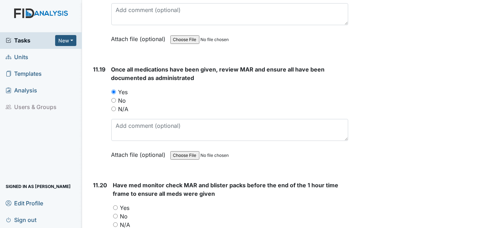
scroll to position [10102, 0]
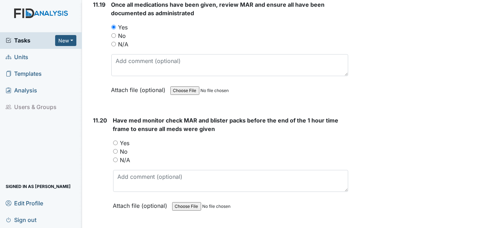
click at [116, 140] on input "Yes" at bounding box center [115, 142] width 5 height 5
radio input "true"
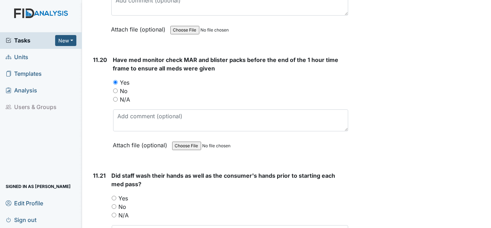
scroll to position [10166, 0]
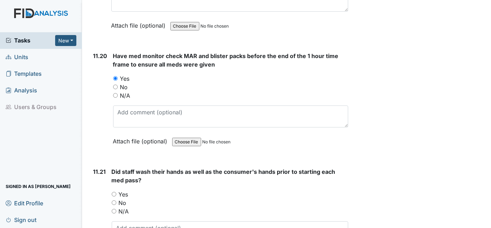
click at [112, 192] on input "Yes" at bounding box center [114, 194] width 5 height 5
radio input "true"
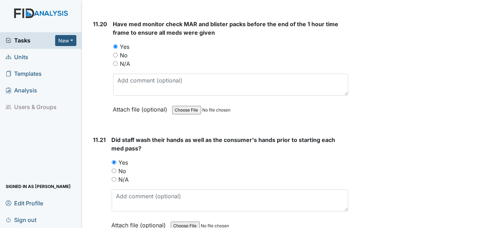
scroll to position [10230, 0]
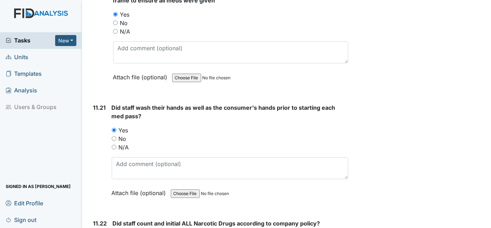
drag, startPoint x: 113, startPoint y: 176, endPoint x: 121, endPoint y: 179, distance: 7.9
radio input "true"
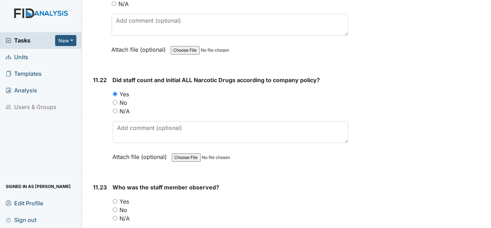
scroll to position [10424, 0]
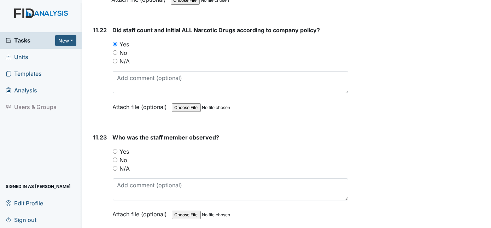
click at [115, 149] on input "Yes" at bounding box center [115, 151] width 5 height 5
radio input "true"
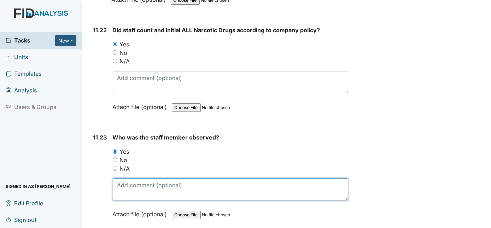
click at [127, 178] on textarea at bounding box center [231, 189] width 236 height 22
type textarea "Allison Parker"
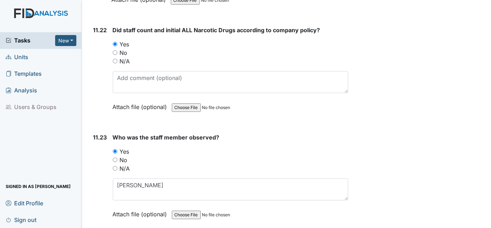
radio input "true"
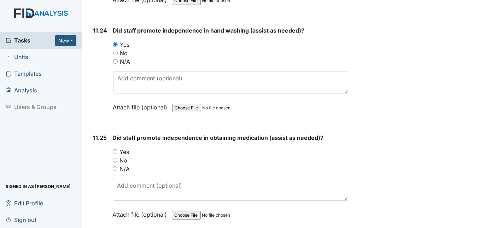
scroll to position [10648, 0]
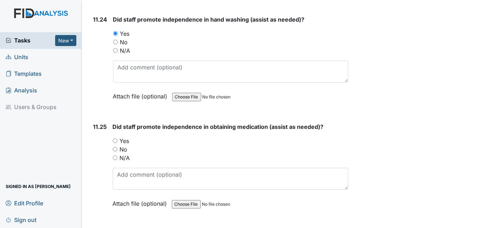
click at [115, 138] on input "Yes" at bounding box center [115, 140] width 5 height 5
radio input "true"
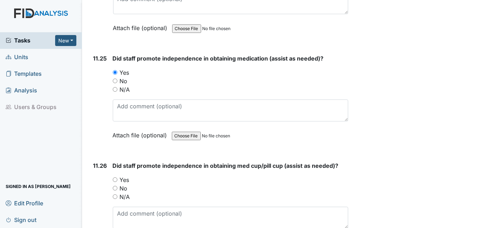
scroll to position [10713, 0]
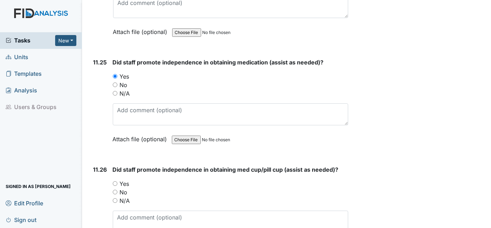
click at [116, 181] on input "Yes" at bounding box center [115, 183] width 5 height 5
radio input "true"
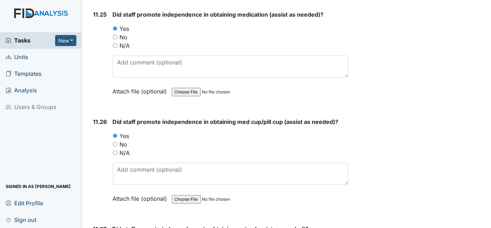
scroll to position [10777, 0]
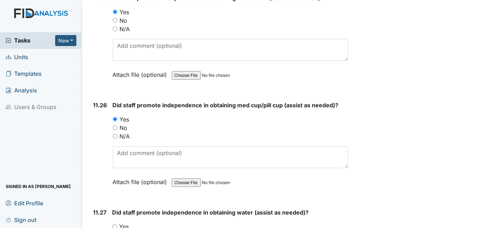
click at [115, 224] on input "Yes" at bounding box center [114, 226] width 5 height 5
radio input "true"
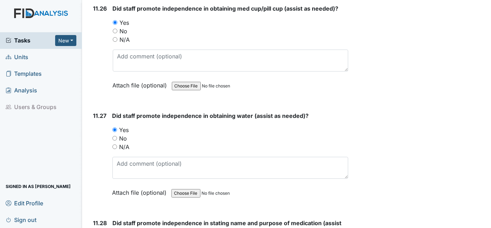
scroll to position [10906, 0]
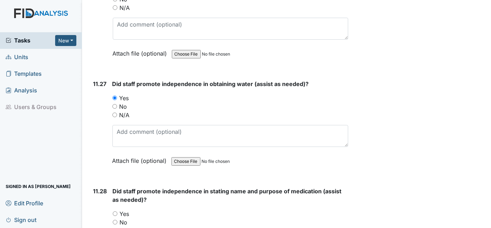
click at [116, 211] on input "Yes" at bounding box center [115, 213] width 5 height 5
radio input "true"
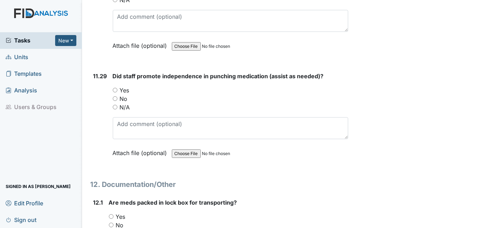
scroll to position [11066, 0]
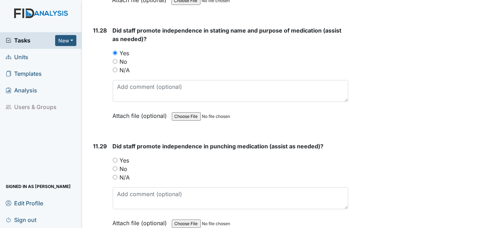
click at [115, 158] on input "Yes" at bounding box center [115, 160] width 5 height 5
radio input "true"
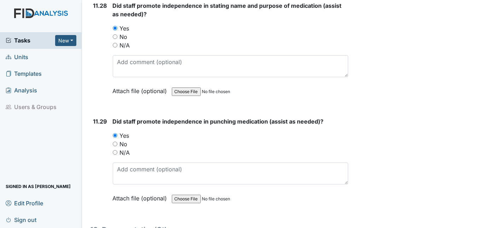
scroll to position [11131, 0]
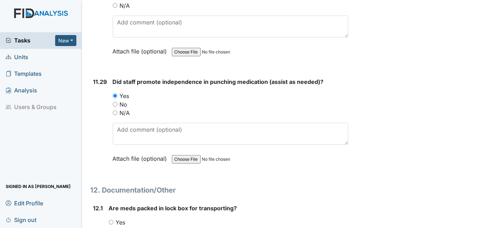
click at [111, 220] on input "Yes" at bounding box center [111, 222] width 5 height 5
radio input "true"
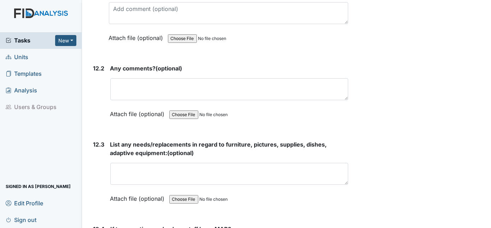
scroll to position [11388, 0]
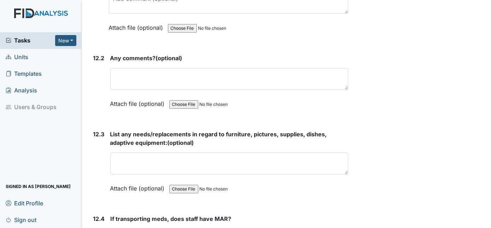
radio input "true"
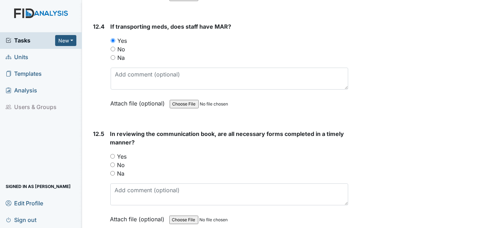
scroll to position [11581, 0]
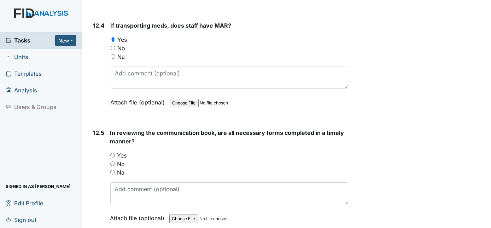
click at [112, 153] on input "Yes" at bounding box center [112, 155] width 5 height 5
radio input "true"
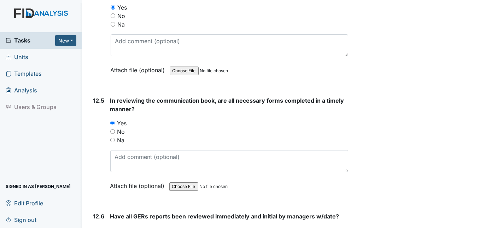
click at [112, 227] on input "Yes" at bounding box center [112, 230] width 5 height 5
radio input "true"
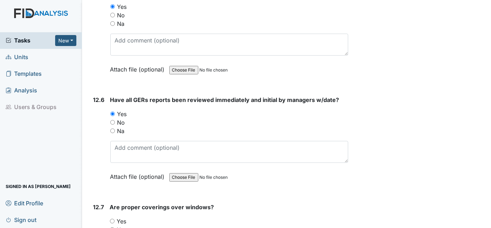
scroll to position [11741, 0]
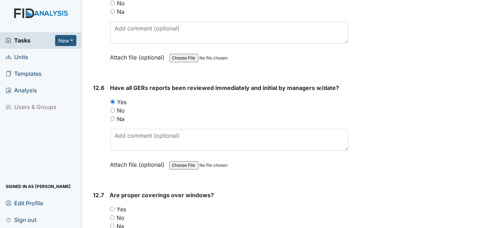
click at [111, 207] on input "Yes" at bounding box center [112, 209] width 5 height 5
radio input "true"
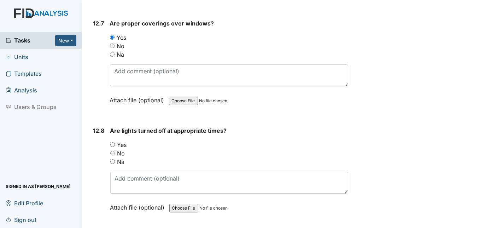
scroll to position [11934, 0]
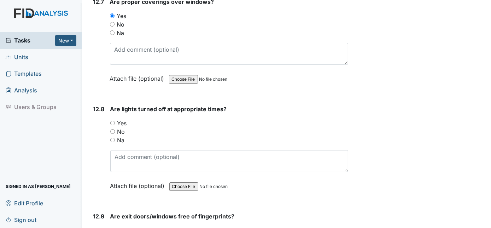
click at [112, 121] on input "Yes" at bounding box center [112, 123] width 5 height 5
radio input "true"
click at [111, 227] on input "Yes" at bounding box center [112, 230] width 5 height 5
radio input "true"
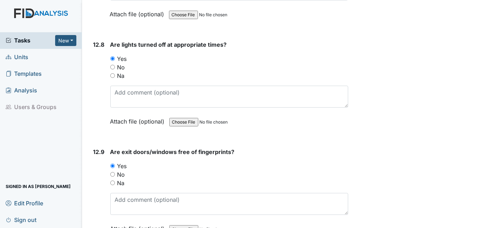
scroll to position [12031, 0]
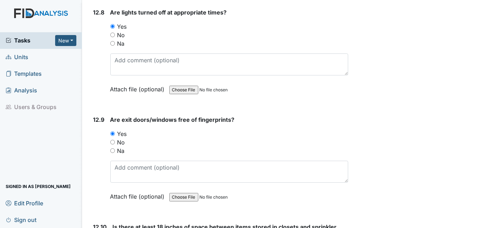
radio input "true"
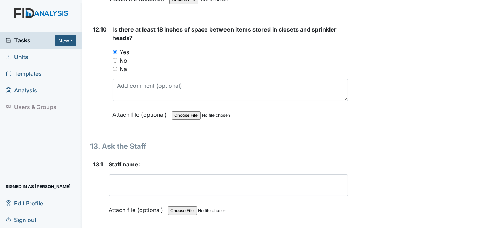
scroll to position [12224, 0]
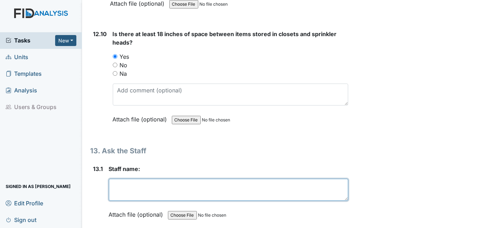
click at [143, 179] on textarea at bounding box center [229, 190] width 240 height 22
type textarea "n/a"
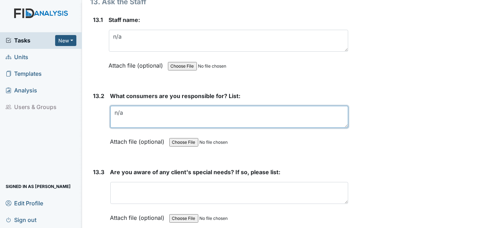
scroll to position [12385, 0]
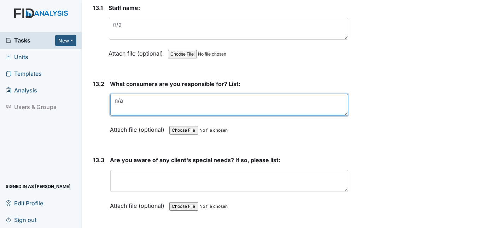
type textarea "n/a"
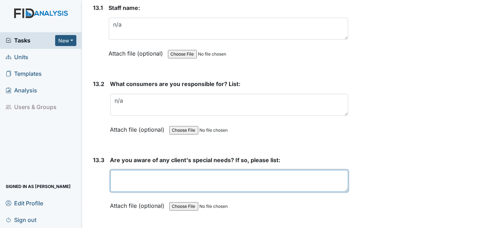
click at [135, 170] on textarea at bounding box center [229, 181] width 238 height 22
type textarea "n/a"
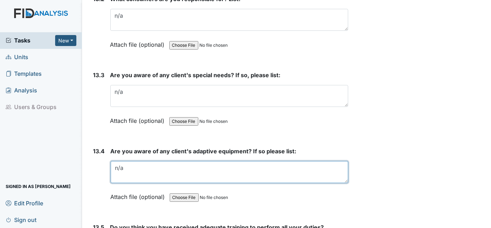
scroll to position [12481, 0]
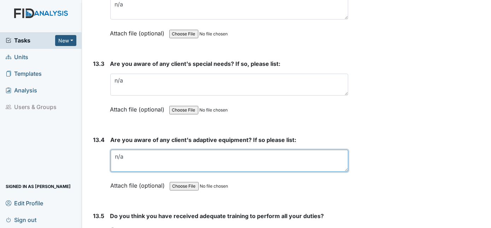
type textarea "n/a"
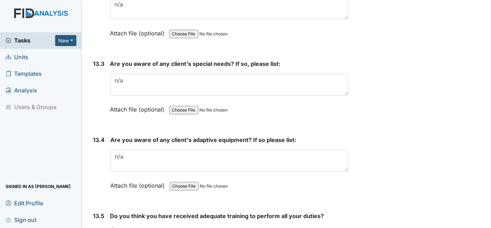
click at [111, 227] on input "Yes" at bounding box center [112, 229] width 5 height 5
radio input "true"
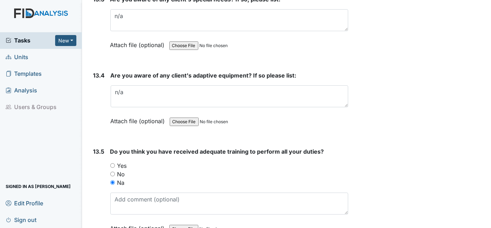
scroll to position [12577, 0]
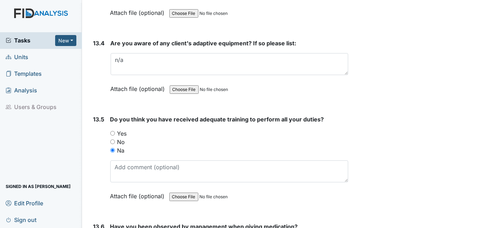
radio input "true"
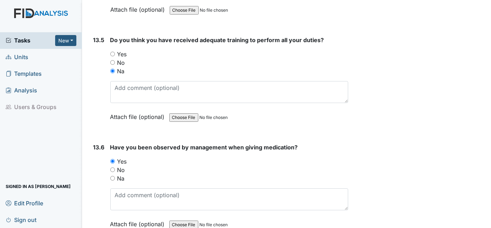
scroll to position [12706, 0]
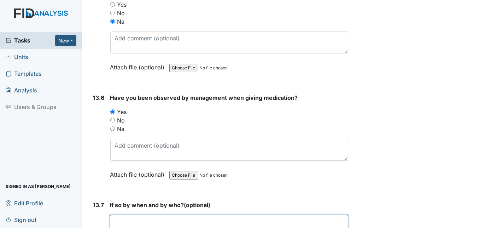
click at [129, 215] on textarea at bounding box center [229, 226] width 239 height 22
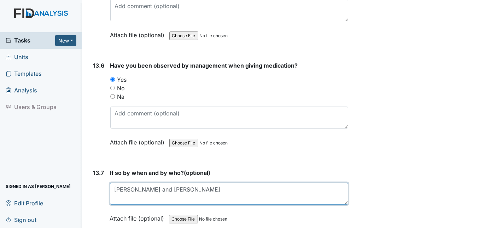
type textarea "Donna and Danyelle"
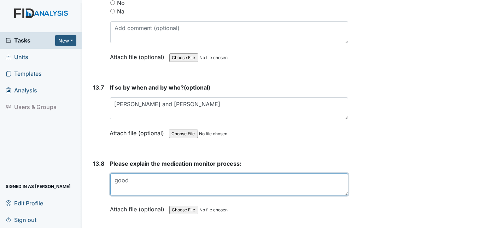
scroll to position [12835, 0]
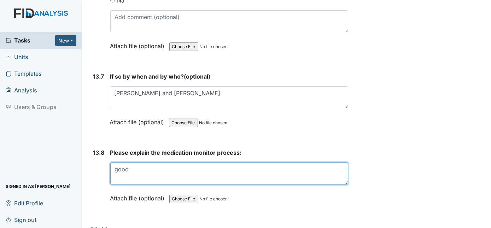
type textarea "good"
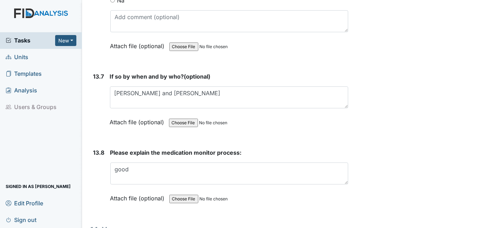
radio input "true"
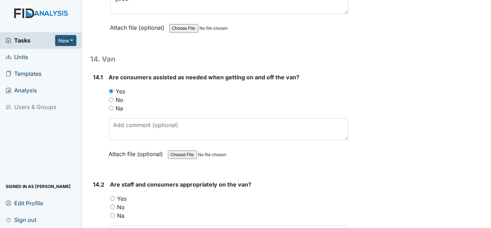
scroll to position [12996, 0]
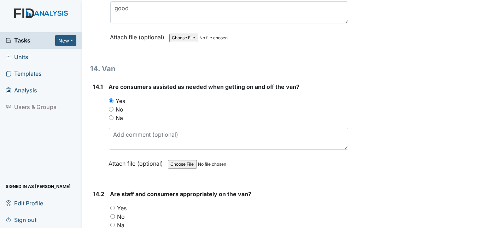
click at [112, 205] on input "Yes" at bounding box center [112, 207] width 5 height 5
radio input "true"
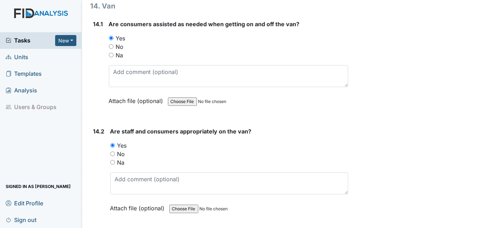
scroll to position [13060, 0]
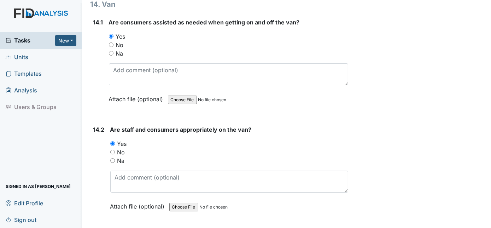
radio input "true"
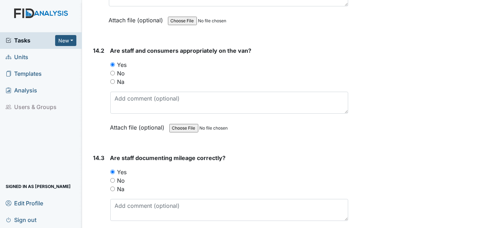
scroll to position [13156, 0]
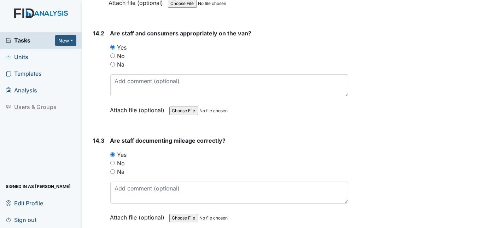
radio input "true"
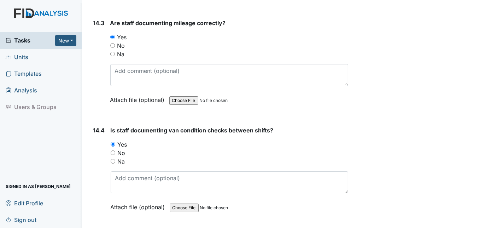
scroll to position [13285, 0]
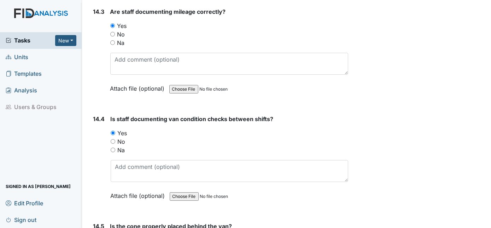
radio input "true"
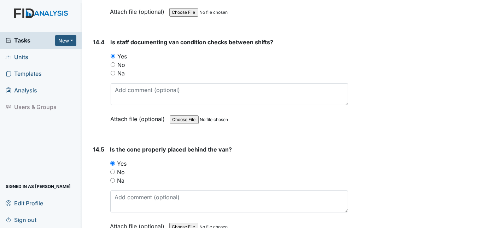
scroll to position [13381, 0]
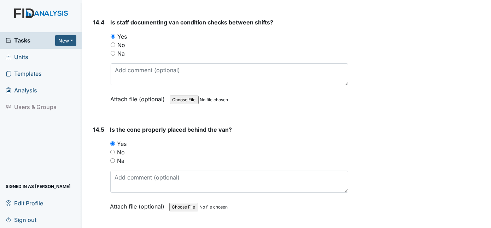
radio input "true"
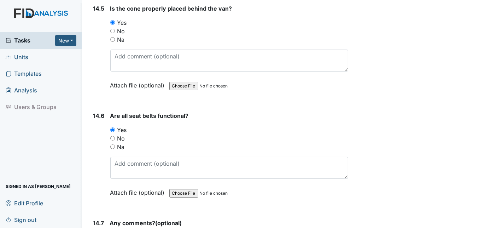
scroll to position [13509, 0]
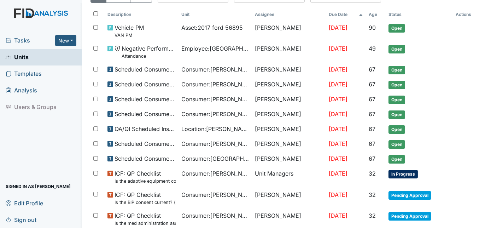
scroll to position [193, 0]
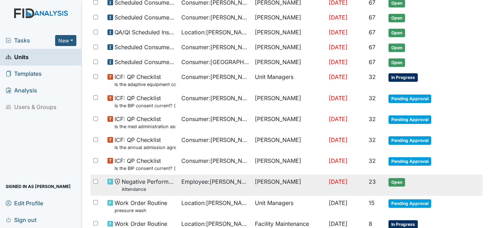
click at [149, 181] on span "Negative Performance Review Attendance" at bounding box center [149, 184] width 54 height 15
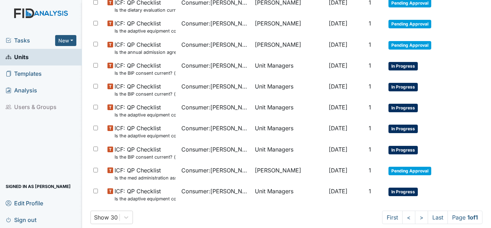
scroll to position [487, 0]
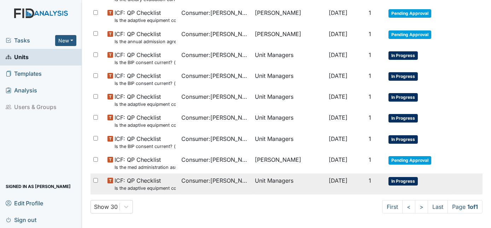
click at [403, 177] on span "In Progress" at bounding box center [403, 181] width 29 height 8
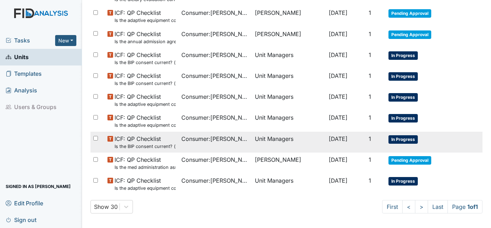
click at [392, 137] on span "In Progress" at bounding box center [403, 139] width 29 height 8
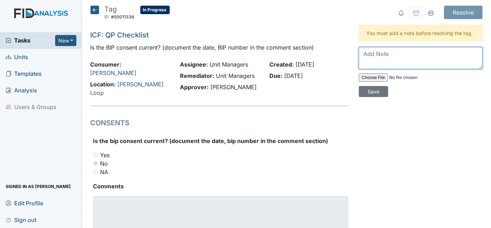
click at [364, 53] on textarea at bounding box center [421, 58] width 124 height 22
type textarea "Y"
type textarea "uploaded"
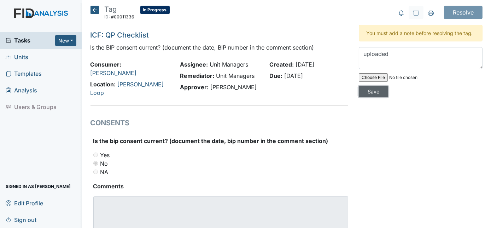
click at [388, 86] on input "Save" at bounding box center [373, 91] width 29 height 11
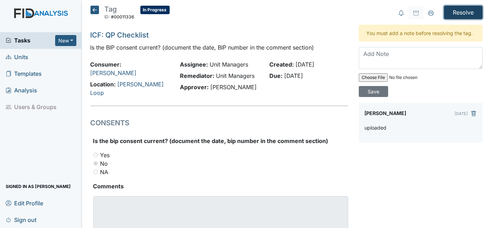
click at [466, 10] on input "Resolve" at bounding box center [463, 12] width 39 height 13
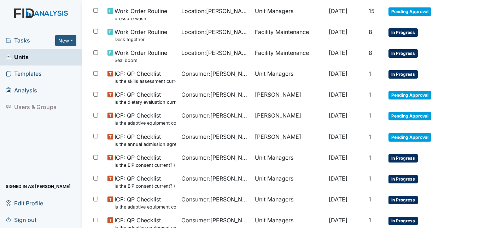
scroll to position [405, 0]
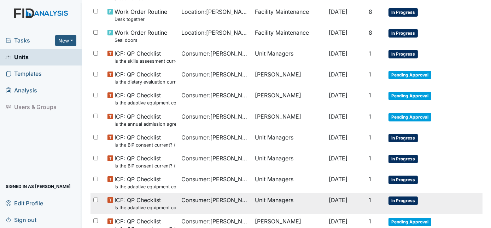
click at [396, 198] on span "In Progress" at bounding box center [403, 200] width 29 height 8
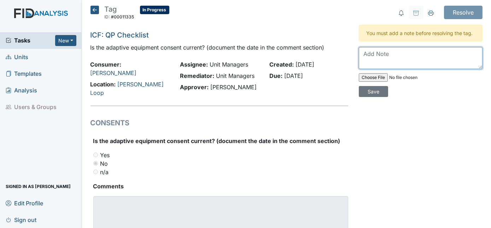
click at [369, 54] on textarea at bounding box center [421, 58] width 124 height 22
type textarea "uploaded in consents"
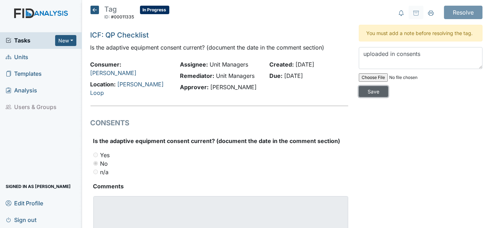
drag, startPoint x: 455, startPoint y: 79, endPoint x: 458, endPoint y: 60, distance: 19.0
click at [388, 86] on input "Save" at bounding box center [373, 91] width 29 height 11
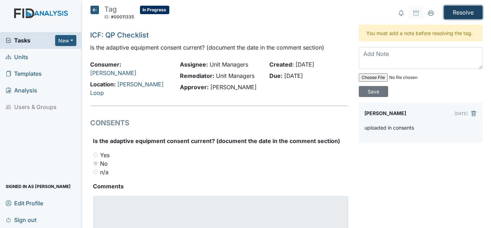
click at [462, 9] on input "Resolve" at bounding box center [463, 12] width 39 height 13
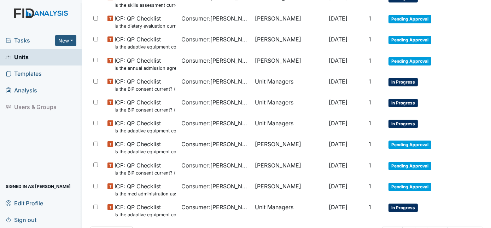
scroll to position [458, 0]
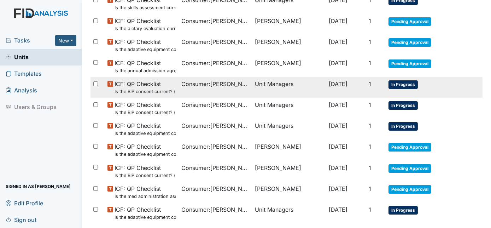
click at [396, 80] on span "In Progress" at bounding box center [403, 84] width 29 height 8
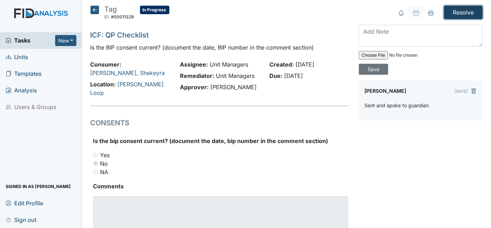
click at [464, 14] on input "Resolve" at bounding box center [463, 12] width 39 height 13
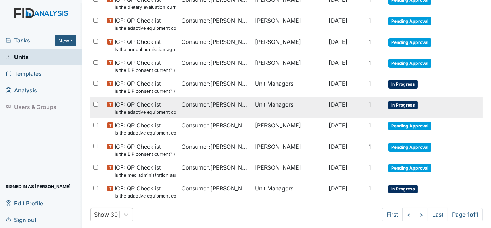
scroll to position [482, 0]
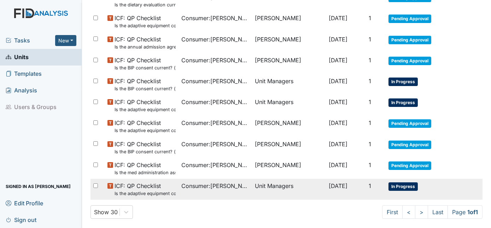
click at [394, 183] on span "In Progress" at bounding box center [403, 186] width 29 height 8
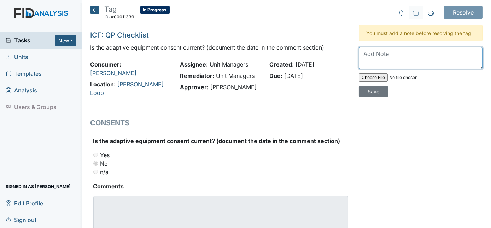
click at [375, 53] on textarea at bounding box center [421, 58] width 124 height 22
type textarea "uploaded in Consents"
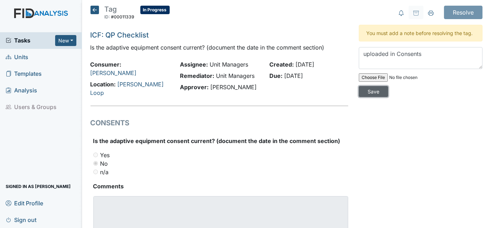
click at [388, 86] on input "Save" at bounding box center [373, 91] width 29 height 11
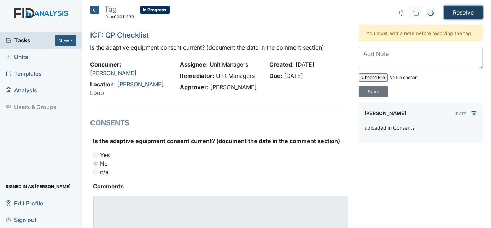
click at [452, 7] on input "Resolve" at bounding box center [463, 12] width 39 height 13
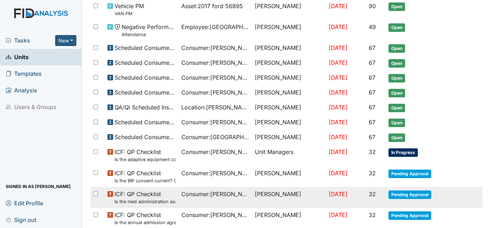
scroll to position [128, 0]
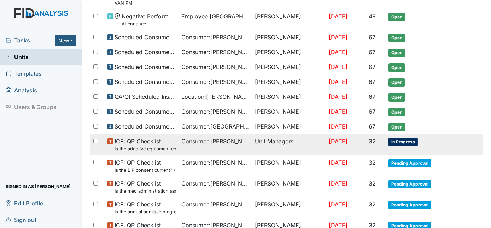
click at [406, 140] on span "In Progress" at bounding box center [403, 142] width 29 height 8
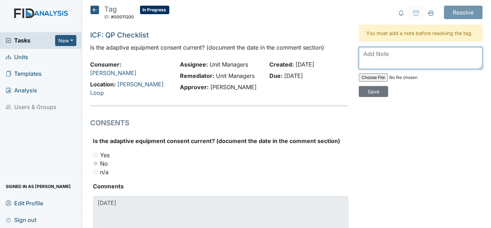
click at [367, 47] on textarea at bounding box center [421, 58] width 124 height 22
type textarea "uploaded in consents"
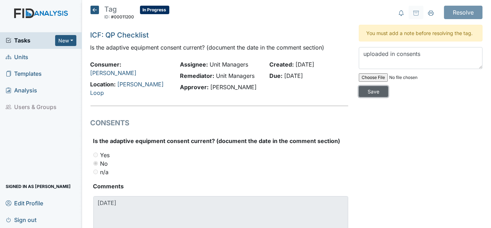
click at [388, 86] on input "Save" at bounding box center [373, 91] width 29 height 11
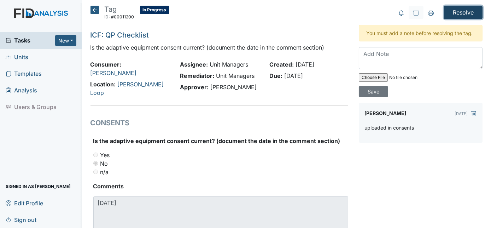
click at [456, 9] on input "Resolve" at bounding box center [463, 12] width 39 height 13
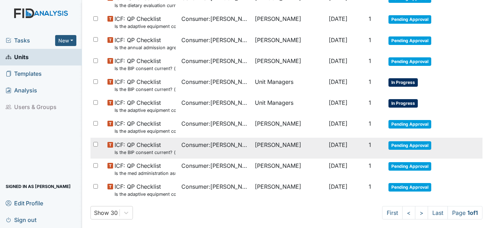
scroll to position [482, 0]
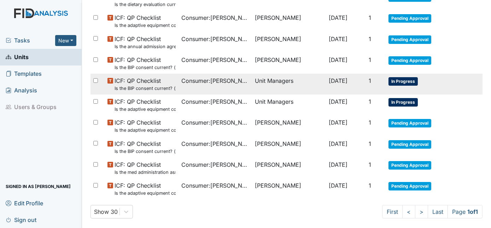
click at [396, 77] on span "In Progress" at bounding box center [403, 81] width 29 height 8
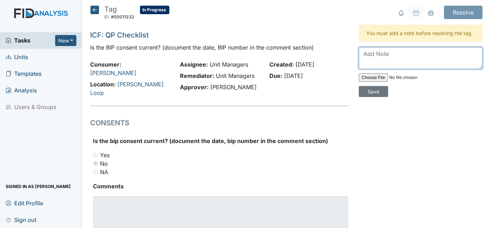
click at [368, 63] on textarea at bounding box center [421, 58] width 124 height 22
type textarea "Changed Guardian"
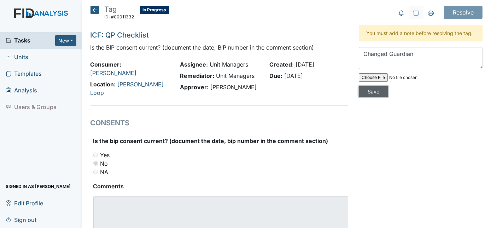
click at [388, 86] on input "Save" at bounding box center [373, 91] width 29 height 11
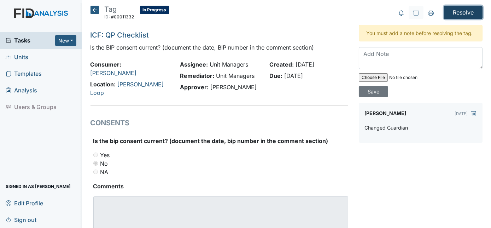
click at [460, 11] on input "Resolve" at bounding box center [463, 12] width 39 height 13
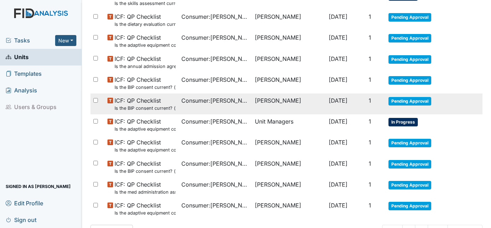
scroll to position [487, 0]
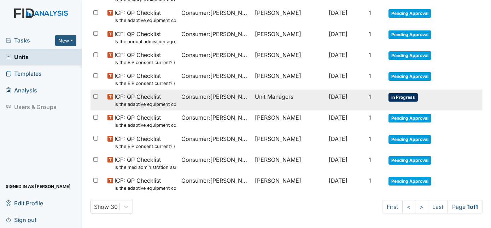
click at [398, 93] on span "In Progress" at bounding box center [403, 97] width 29 height 8
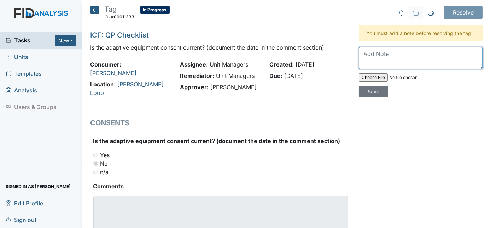
click at [359, 53] on textarea at bounding box center [421, 58] width 124 height 22
type textarea "New Guardian established"
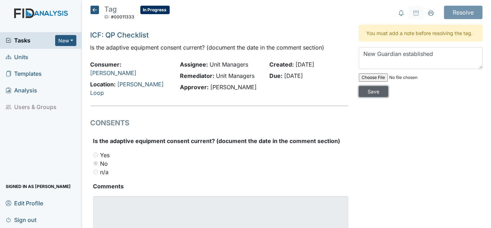
click at [388, 86] on input "Save" at bounding box center [373, 91] width 29 height 11
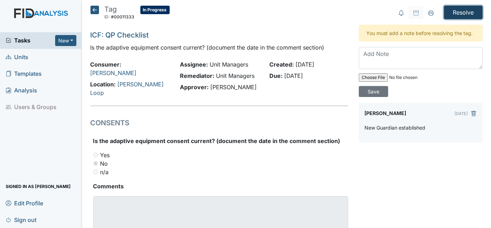
click at [461, 12] on input "Resolve" at bounding box center [463, 12] width 39 height 13
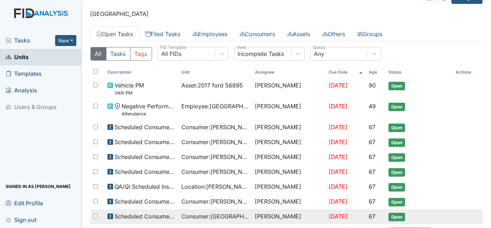
scroll to position [32, 0]
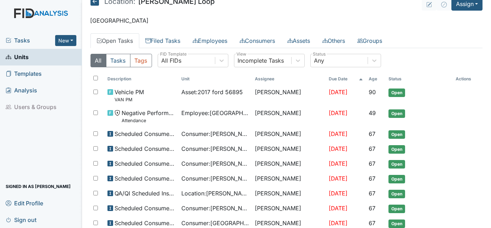
click at [37, 56] on link "Units" at bounding box center [41, 57] width 82 height 17
